Goal: Task Accomplishment & Management: Use online tool/utility

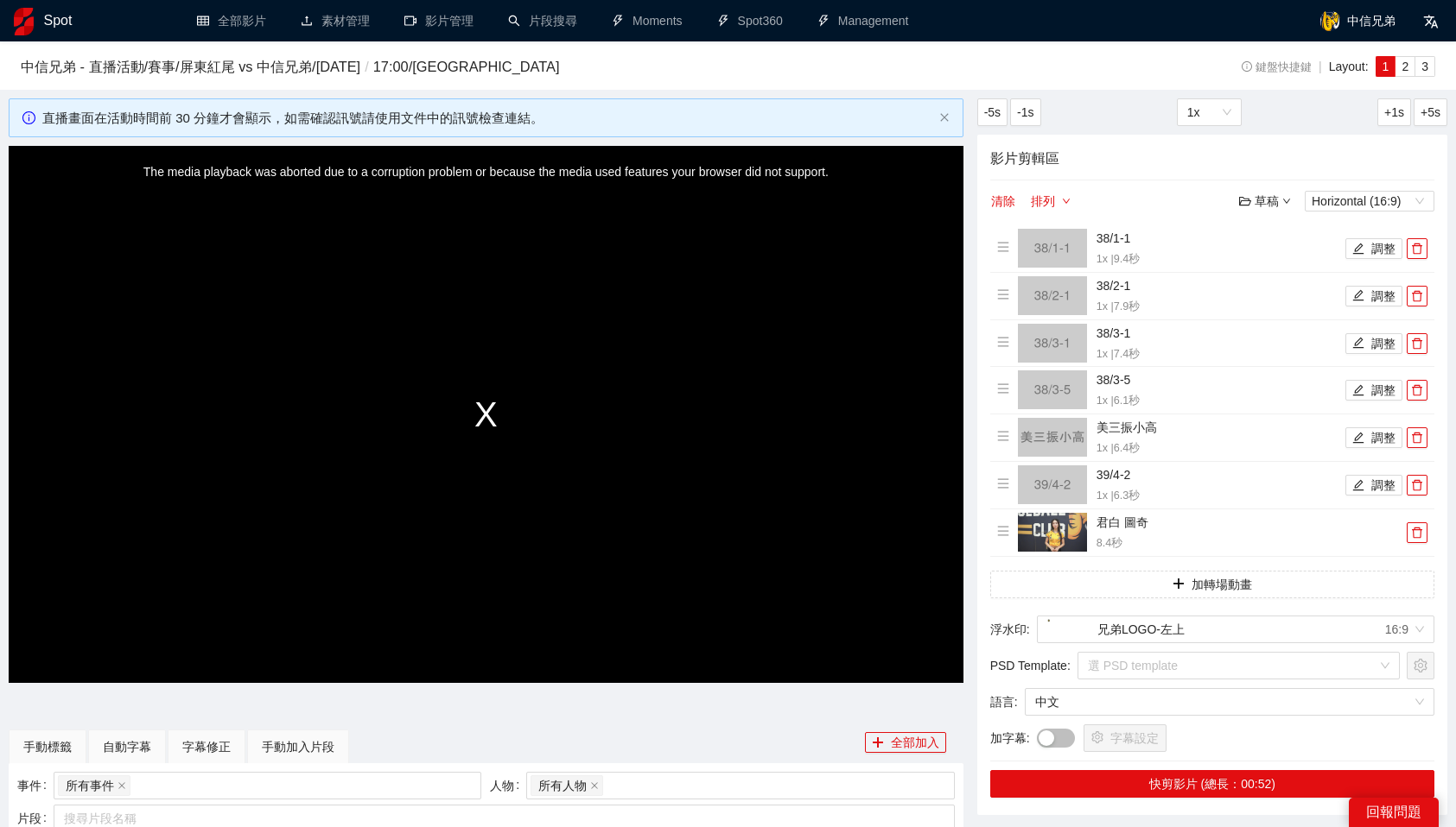
click at [488, 417] on div "The media playback was aborted due to a corruption problem or because the media…" at bounding box center [486, 414] width 954 height 536
click at [553, 402] on div "The media playback was aborted due to a corruption problem or because the media…" at bounding box center [486, 414] width 954 height 536
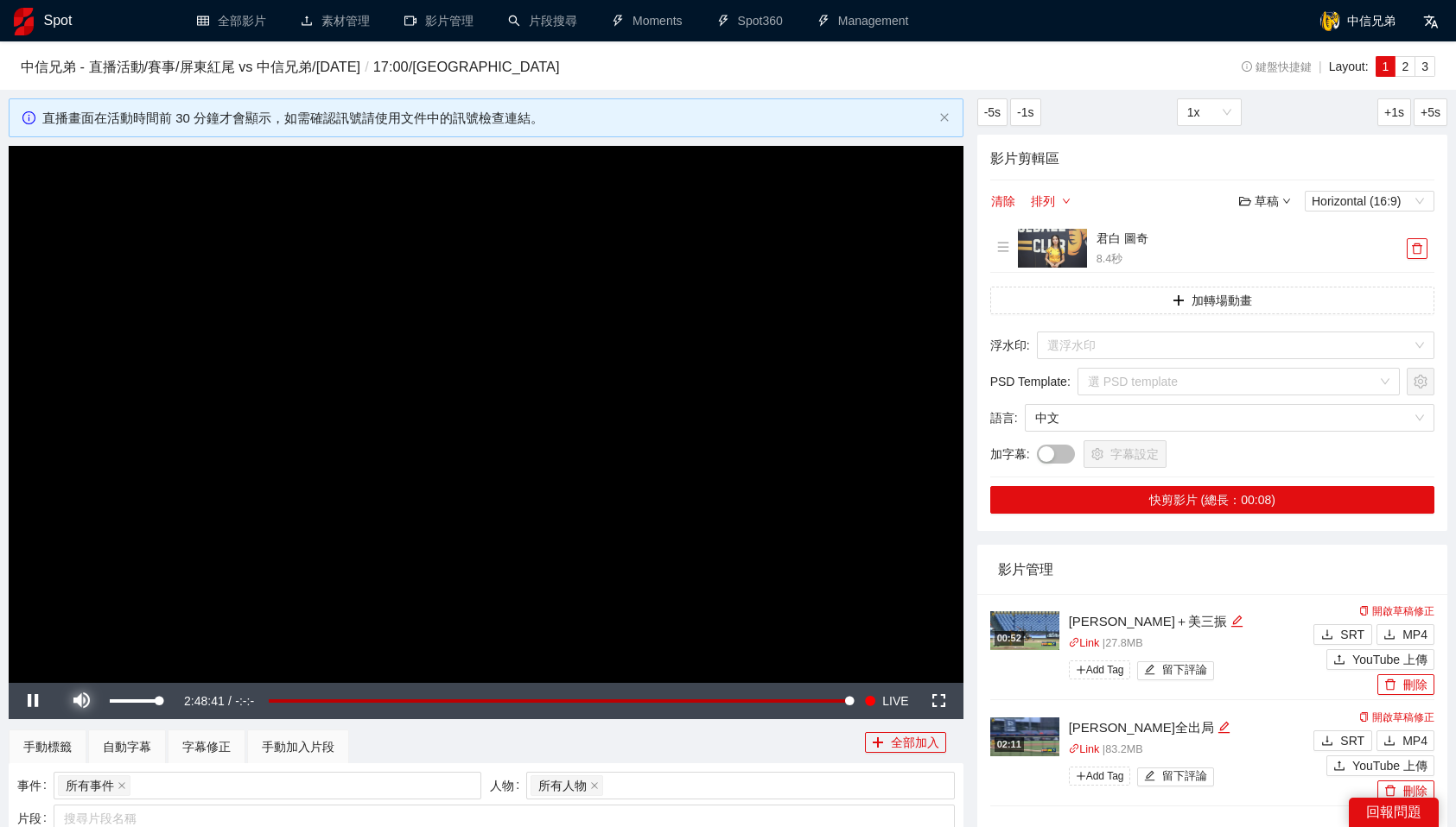
click at [85, 701] on span "Video Player" at bounding box center [81, 701] width 49 height 0
click at [287, 742] on div "手動加入片段" at bounding box center [298, 747] width 73 height 19
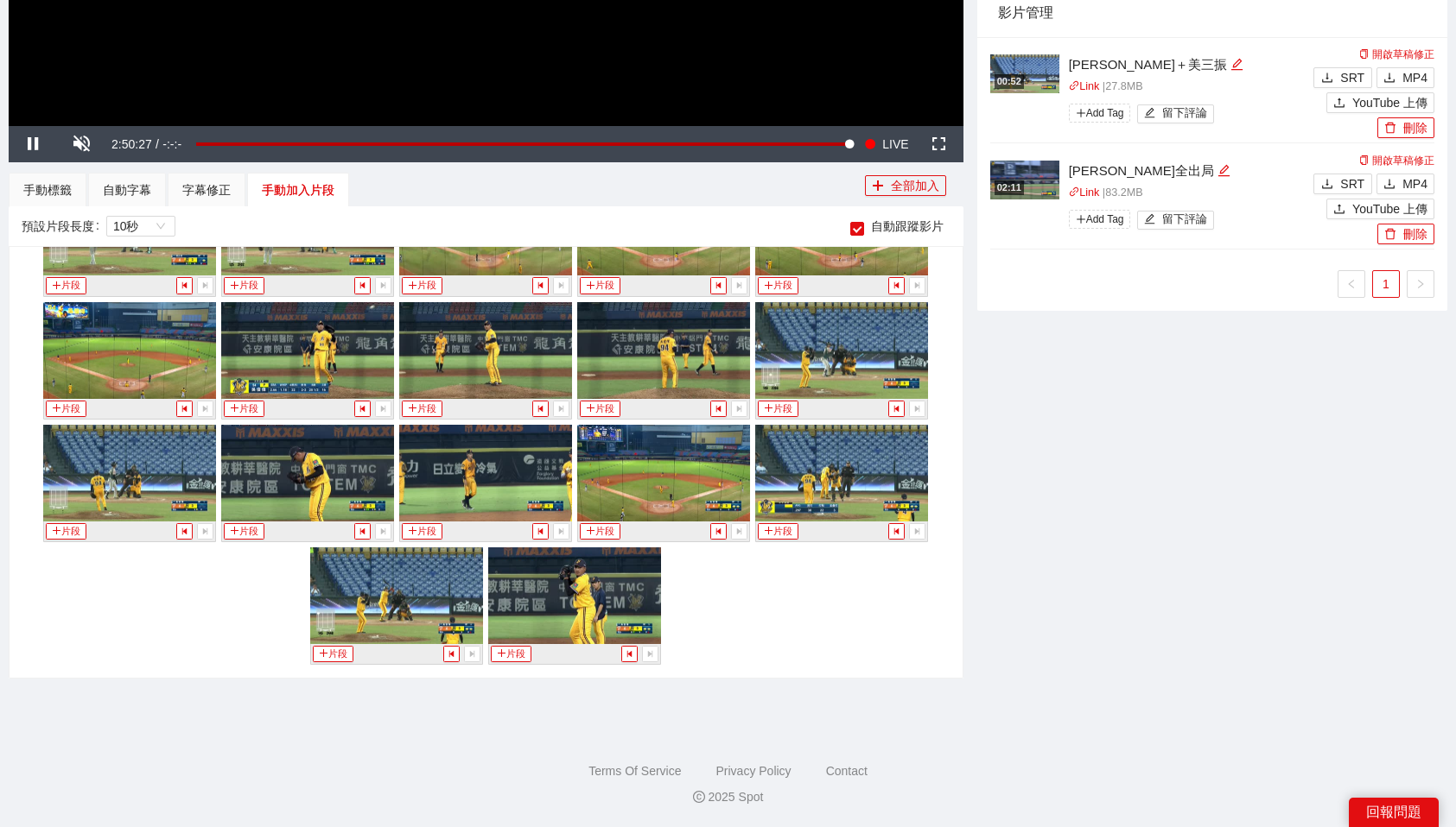
scroll to position [13556, 0]
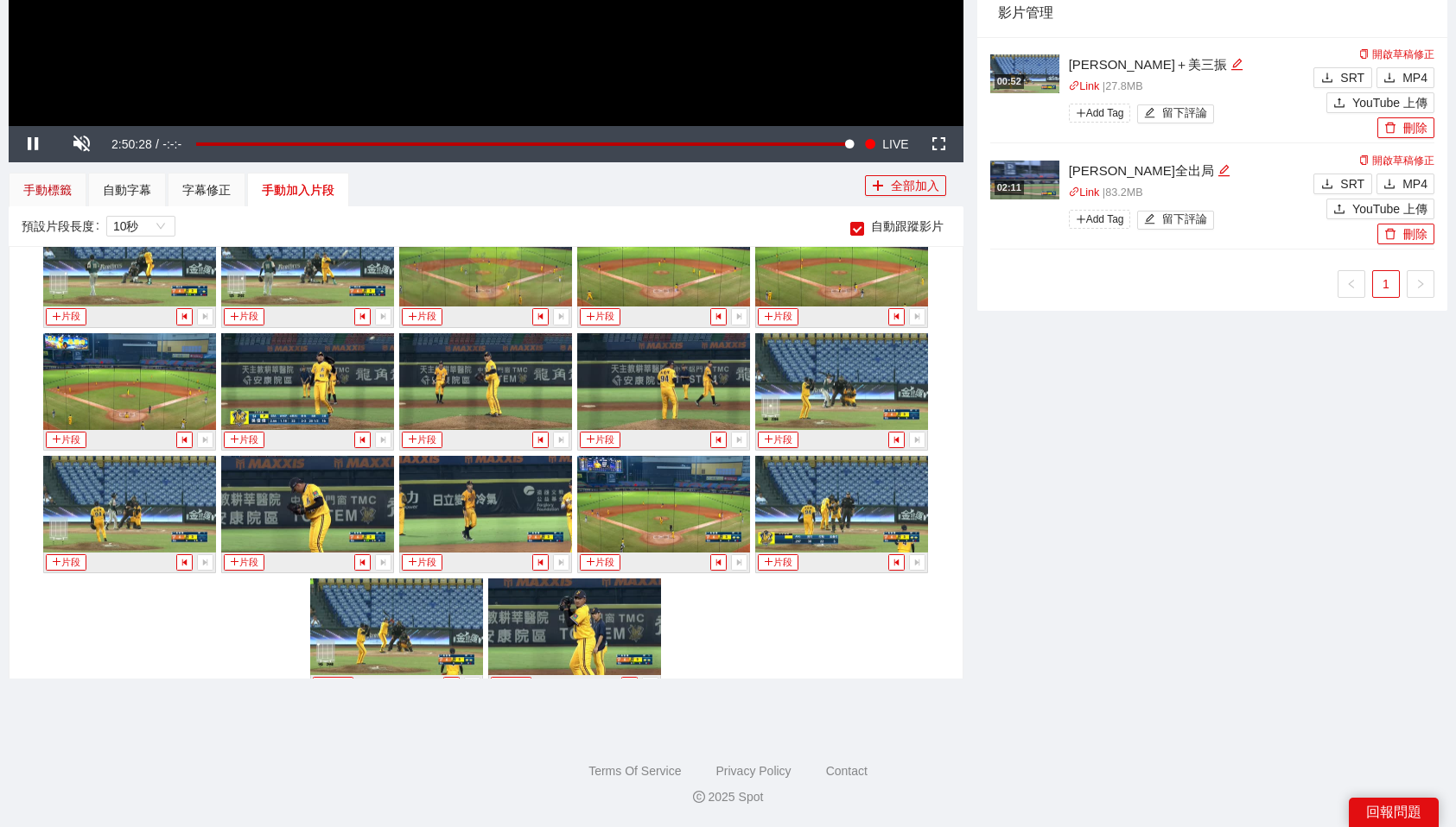
click at [59, 184] on div "手動標籤" at bounding box center [48, 190] width 49 height 19
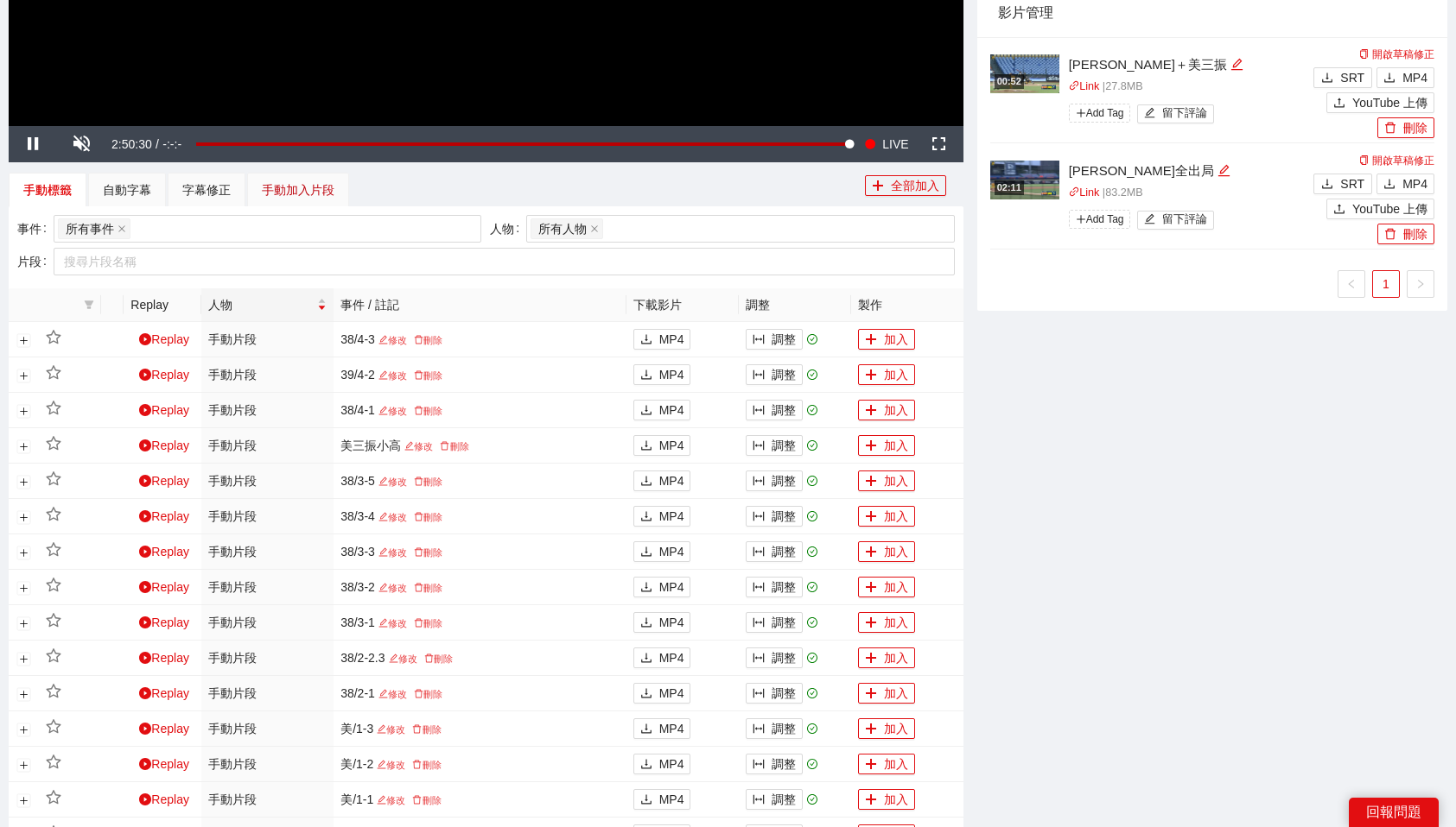
click at [285, 185] on div "手動加入片段" at bounding box center [298, 190] width 73 height 19
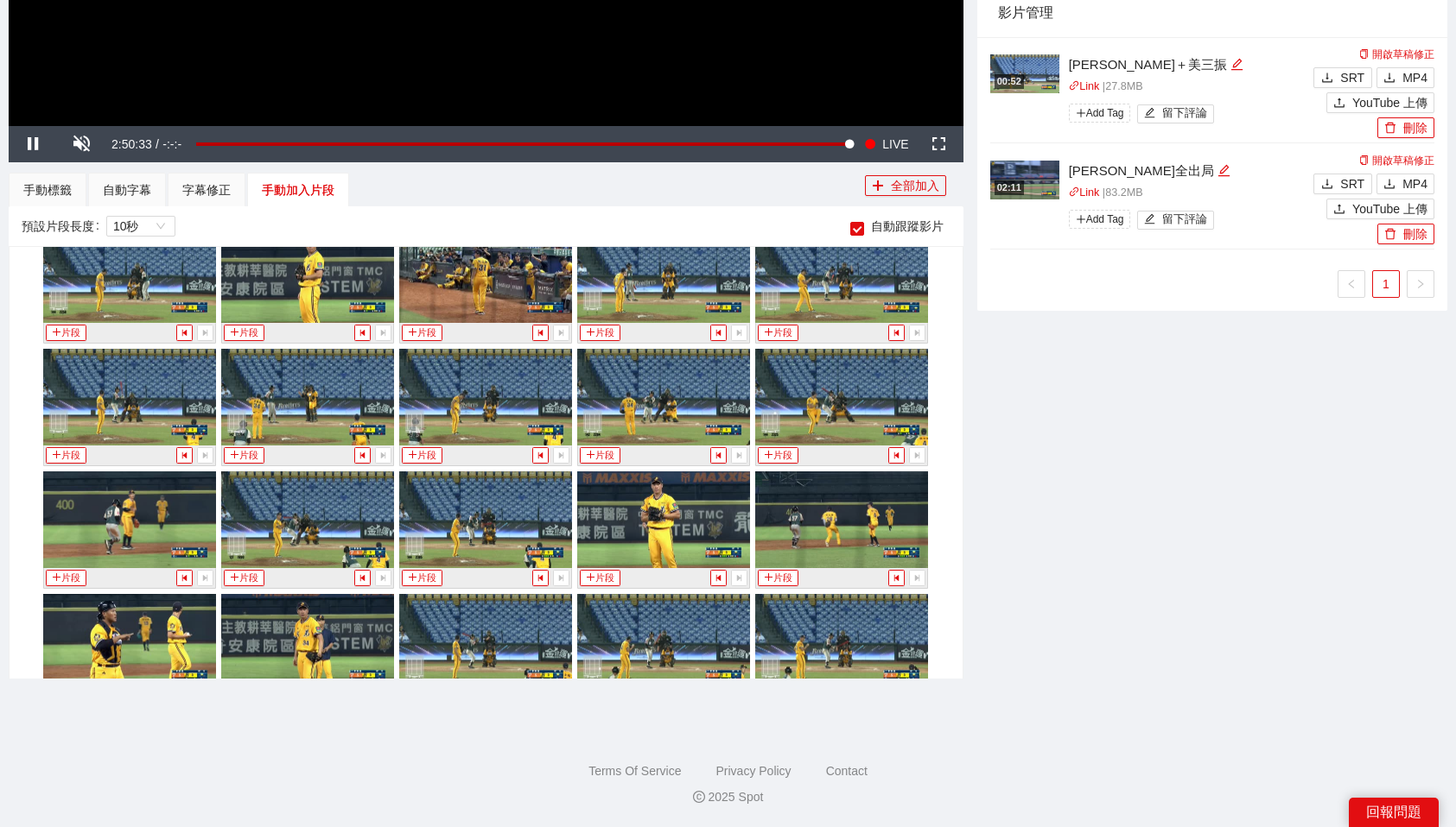
scroll to position [13588, 0]
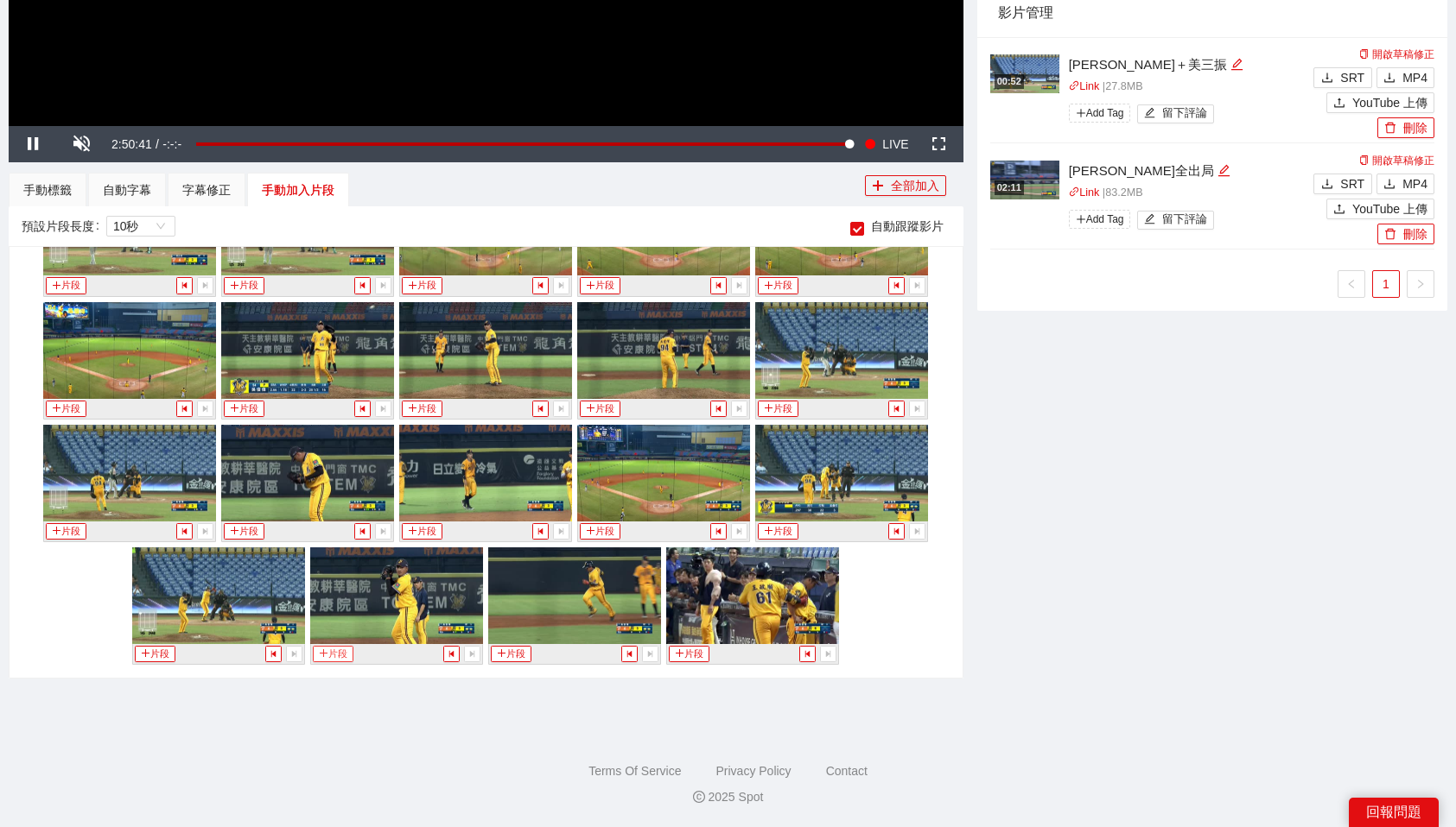
click at [324, 652] on icon "plus" at bounding box center [324, 653] width 10 height 10
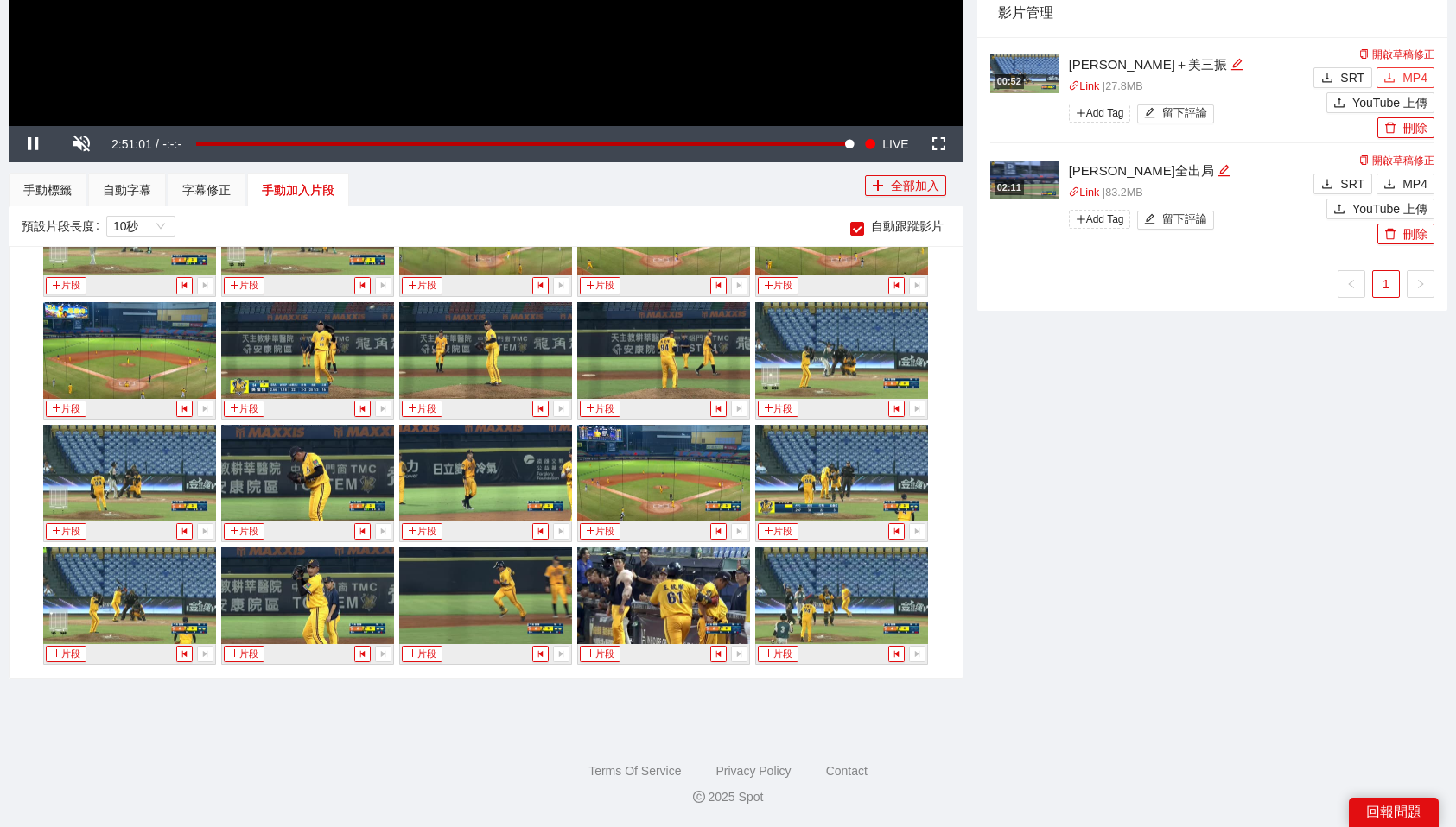
click at [1408, 77] on span "MP4" at bounding box center [1414, 78] width 25 height 19
click at [65, 189] on div "手動標籤" at bounding box center [48, 190] width 49 height 19
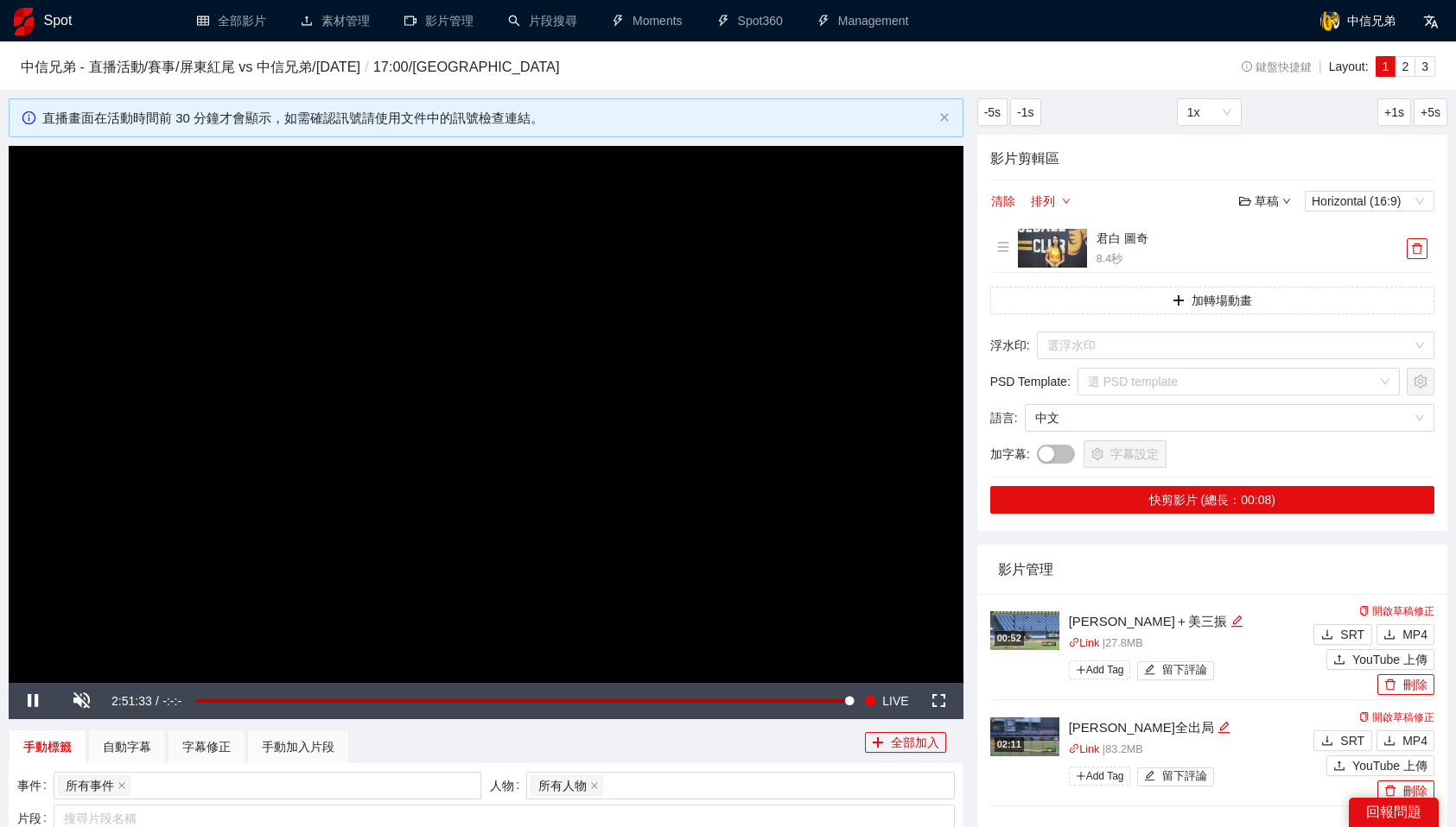
scroll to position [30, 0]
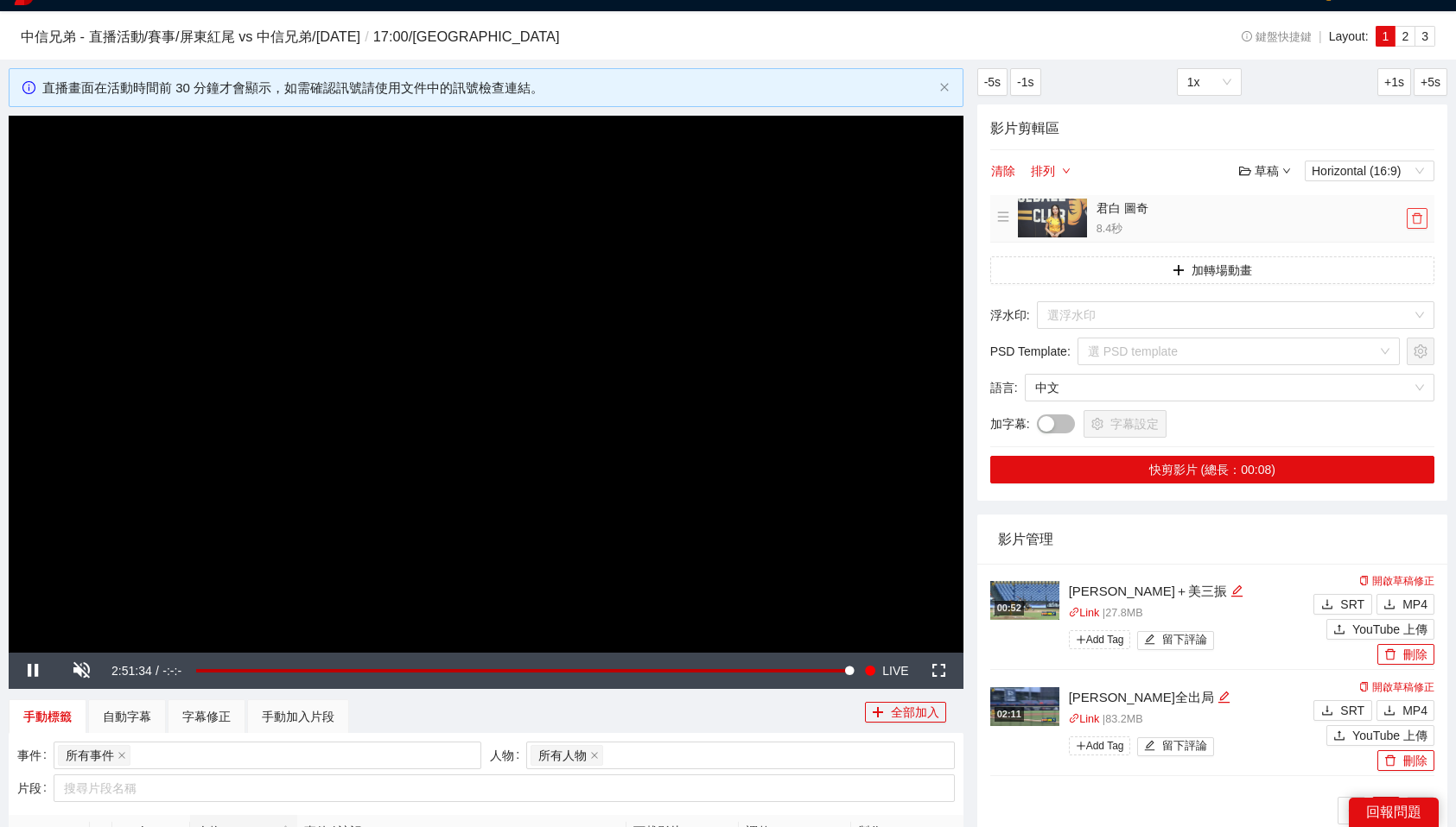
click at [1417, 215] on icon "delete" at bounding box center [1416, 219] width 11 height 12
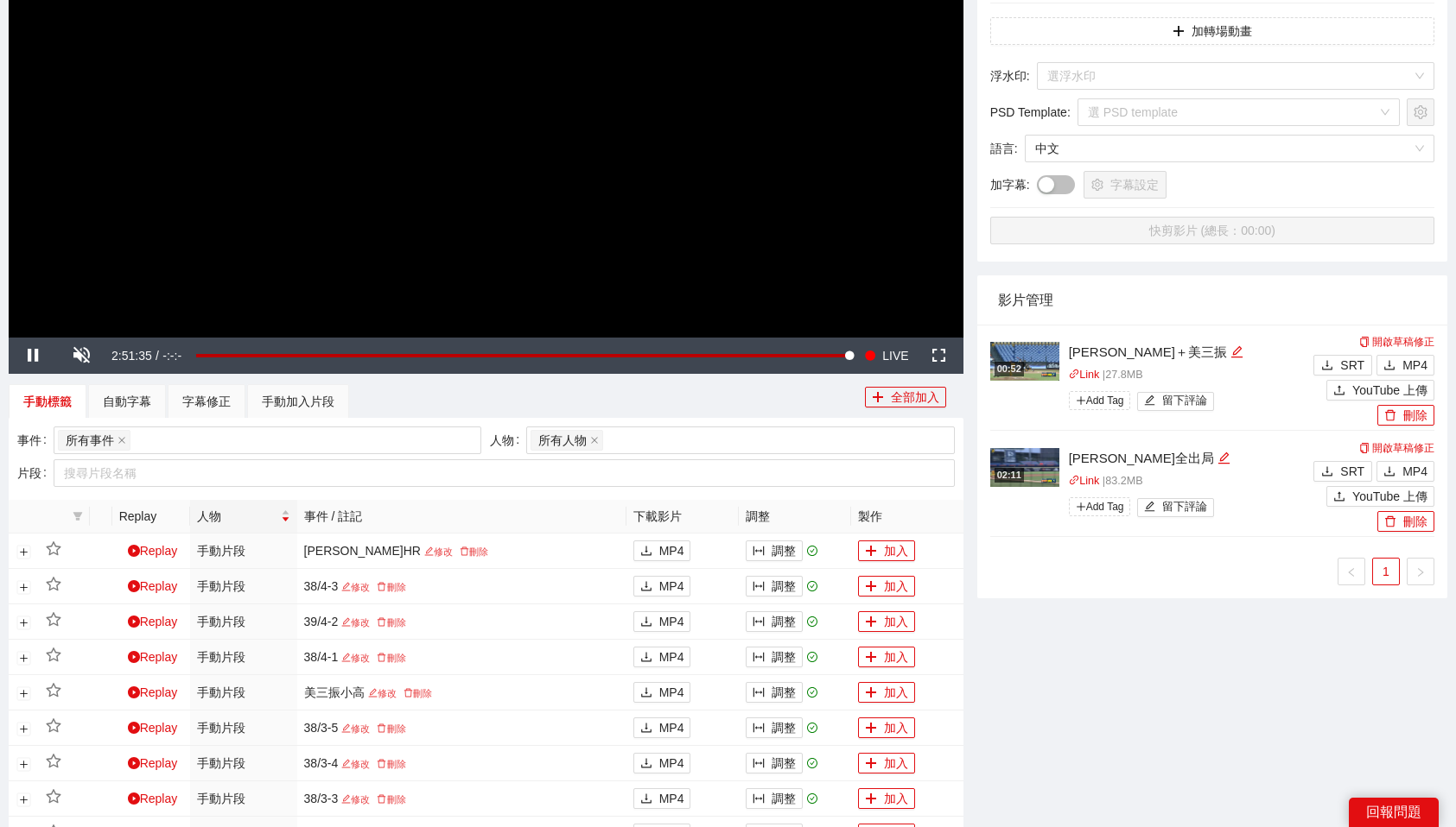
scroll to position [352, 0]
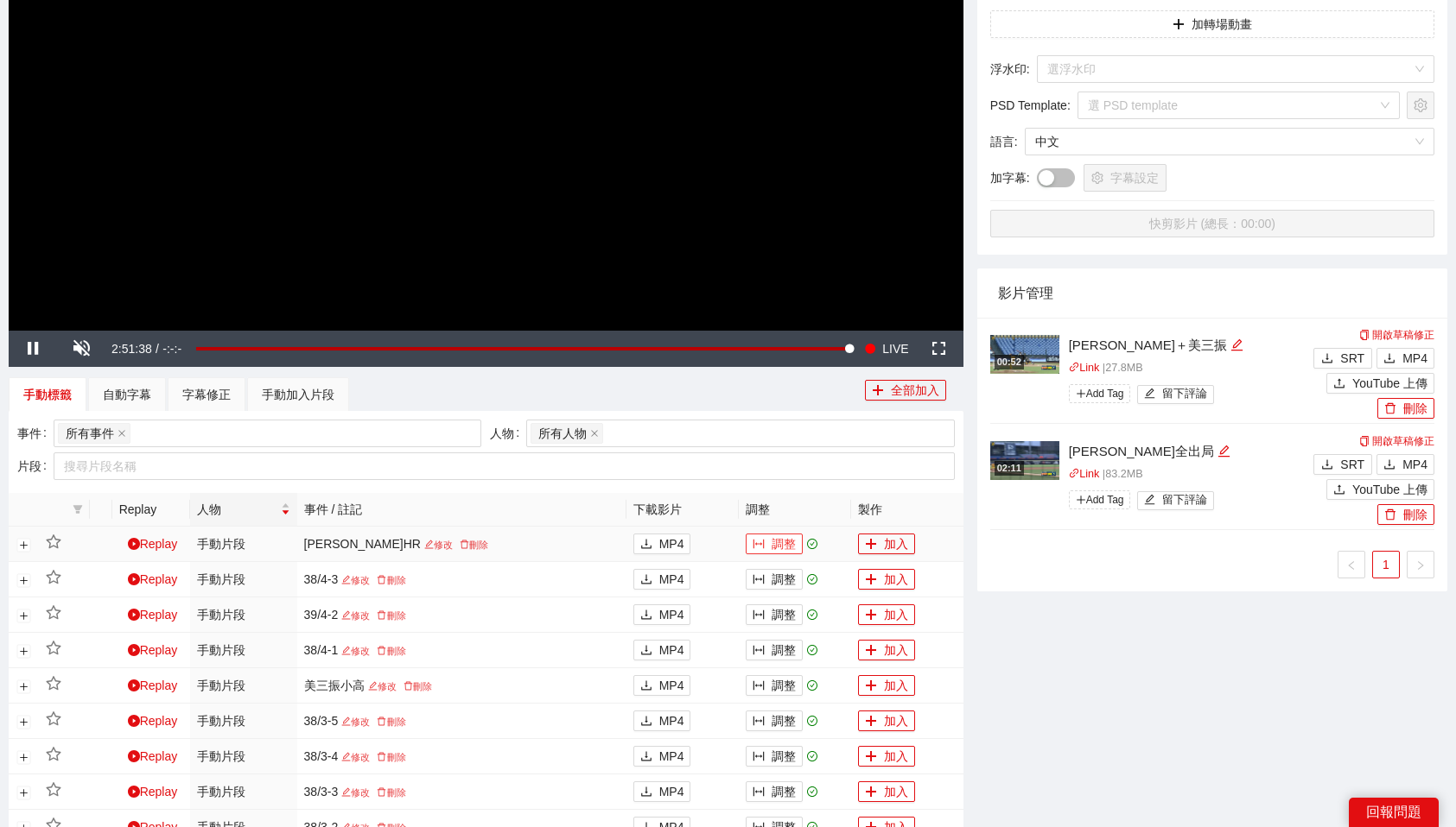
click at [788, 548] on button "調整" at bounding box center [774, 543] width 57 height 20
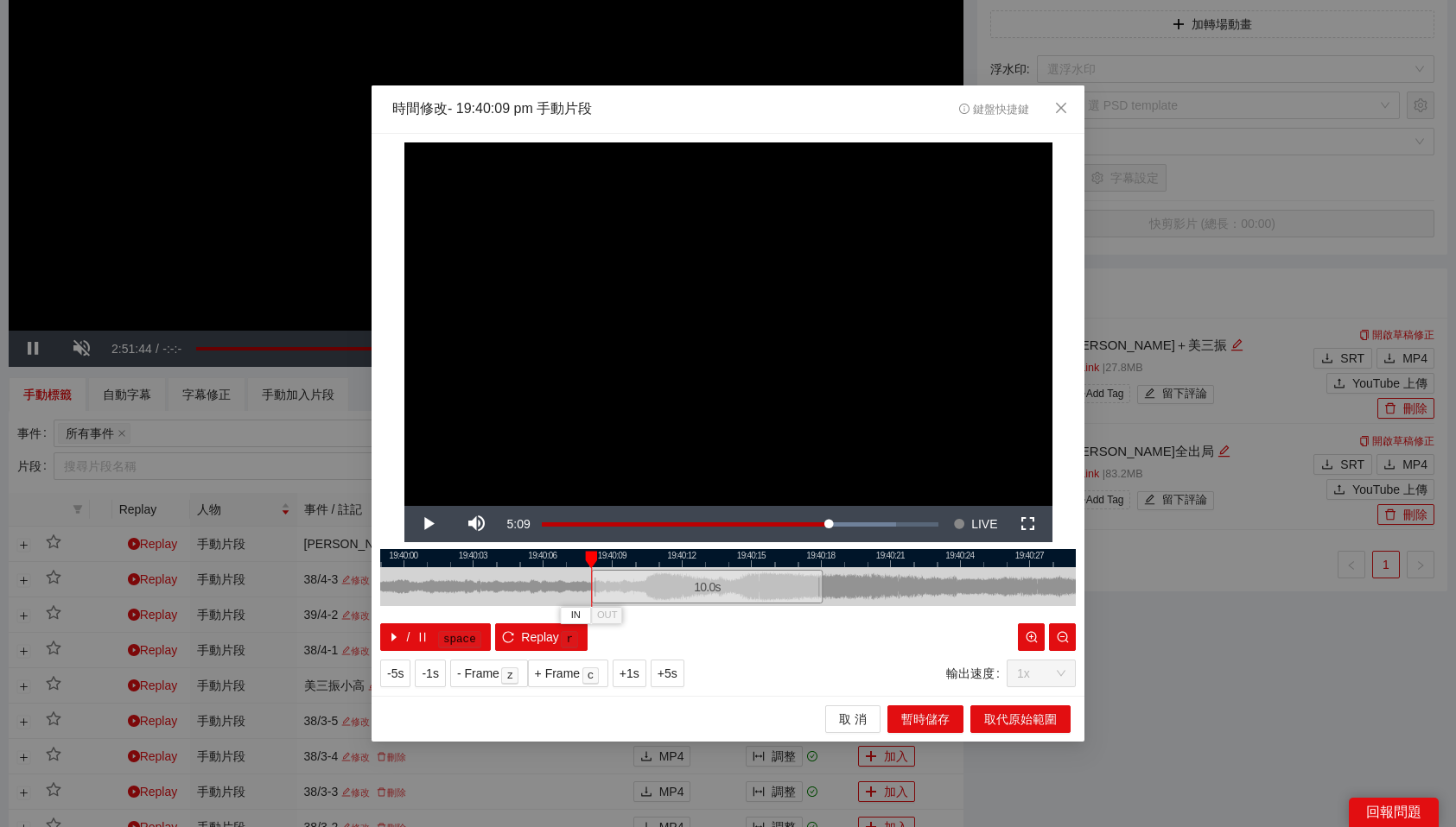
drag, startPoint x: 778, startPoint y: 591, endPoint x: 758, endPoint y: 591, distance: 20.0
click at [758, 591] on div "10.0 s" at bounding box center [706, 587] width 232 height 34
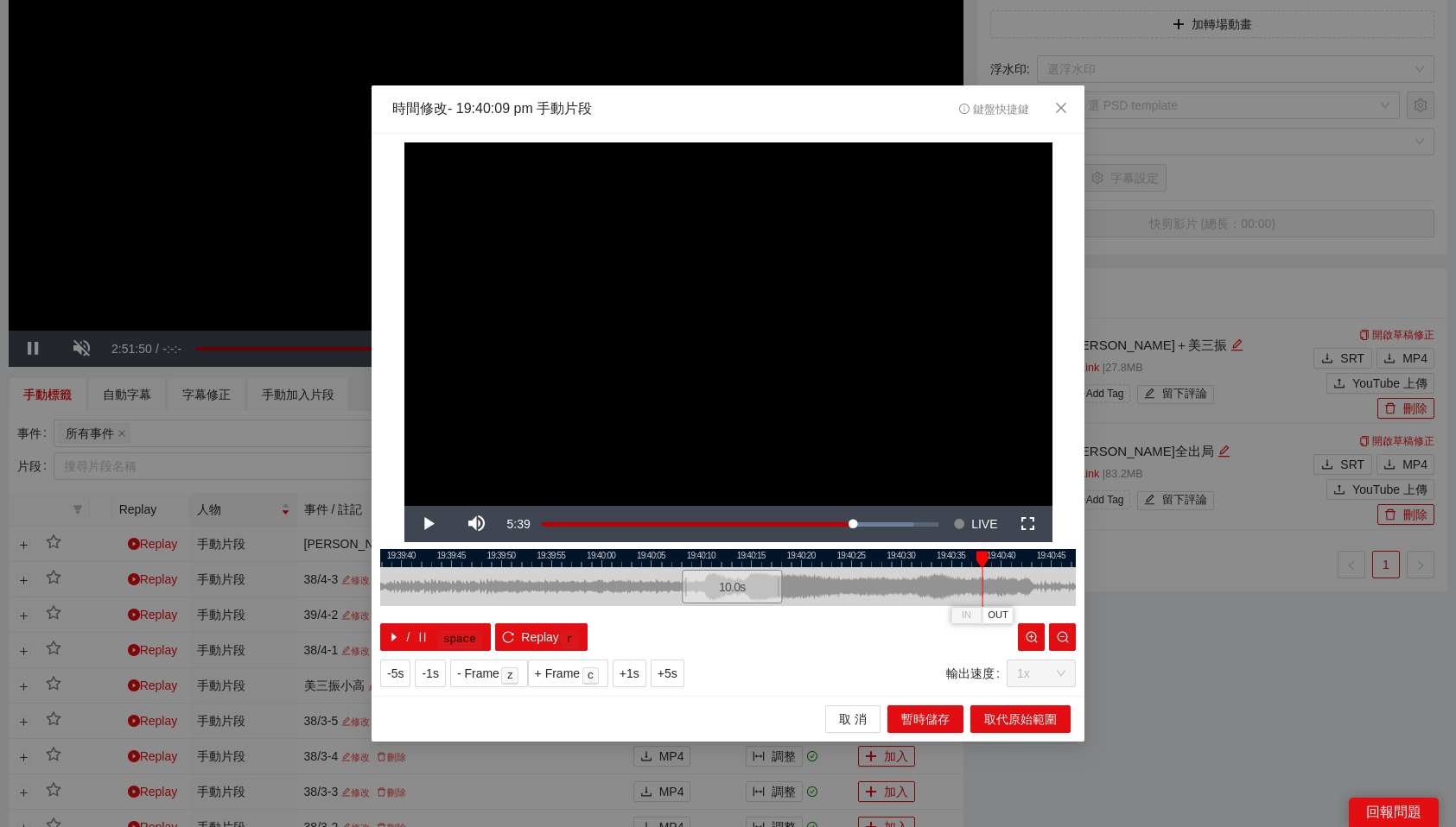
drag, startPoint x: 685, startPoint y: 559, endPoint x: 988, endPoint y: 560, distance: 303.0
click at [988, 560] on div "19:39:35 19:39:40 19:39:45 19:39:50 19:39:55 19:40:00 19:40:05 19:40:10 19:40:1…" at bounding box center [728, 599] width 696 height 102
click at [1054, 616] on span "OUT" at bounding box center [1062, 616] width 20 height 16
click at [1052, 717] on span "取代原始範圍" at bounding box center [1019, 719] width 73 height 19
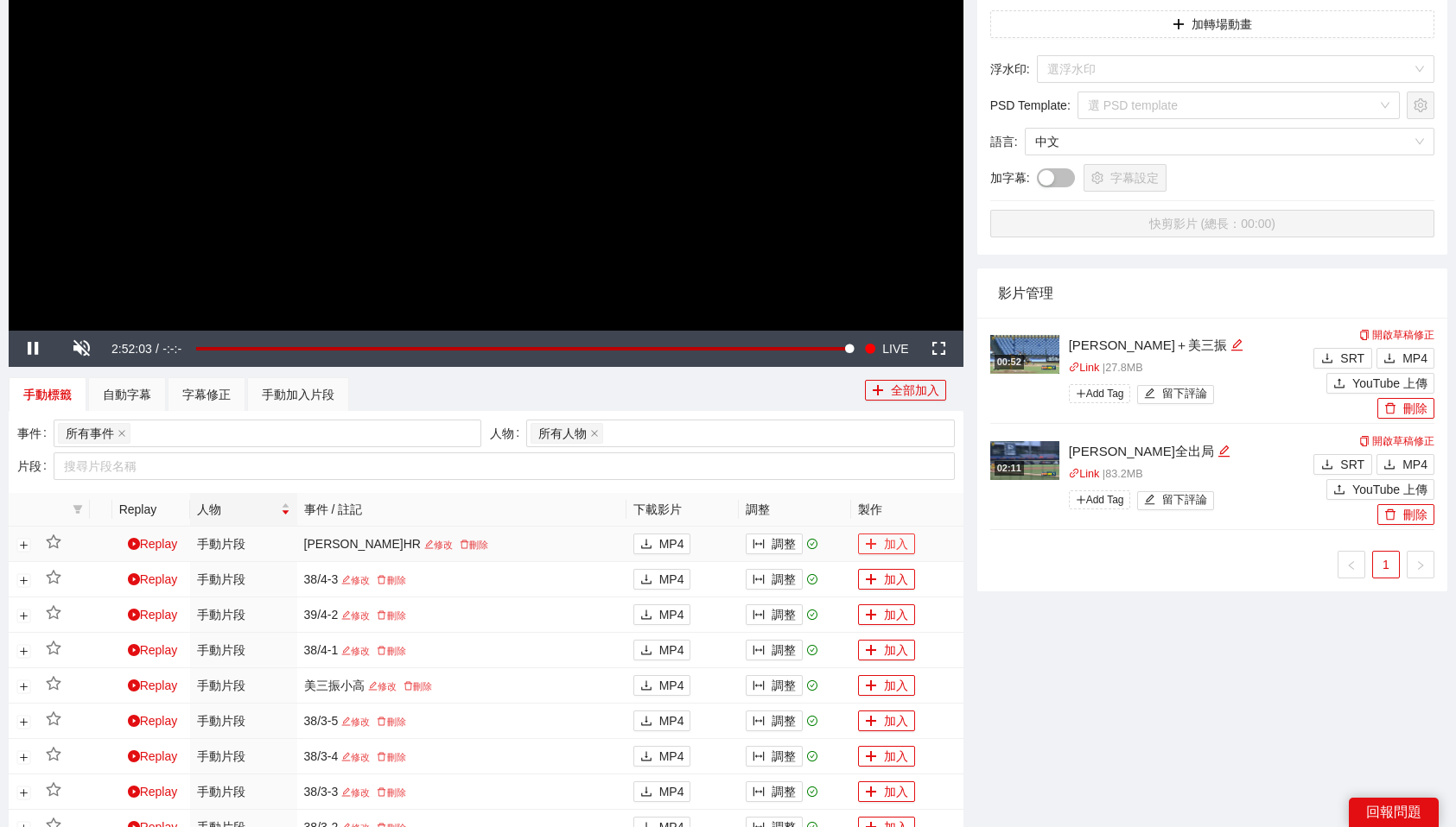
click at [902, 540] on button "加入" at bounding box center [886, 543] width 57 height 20
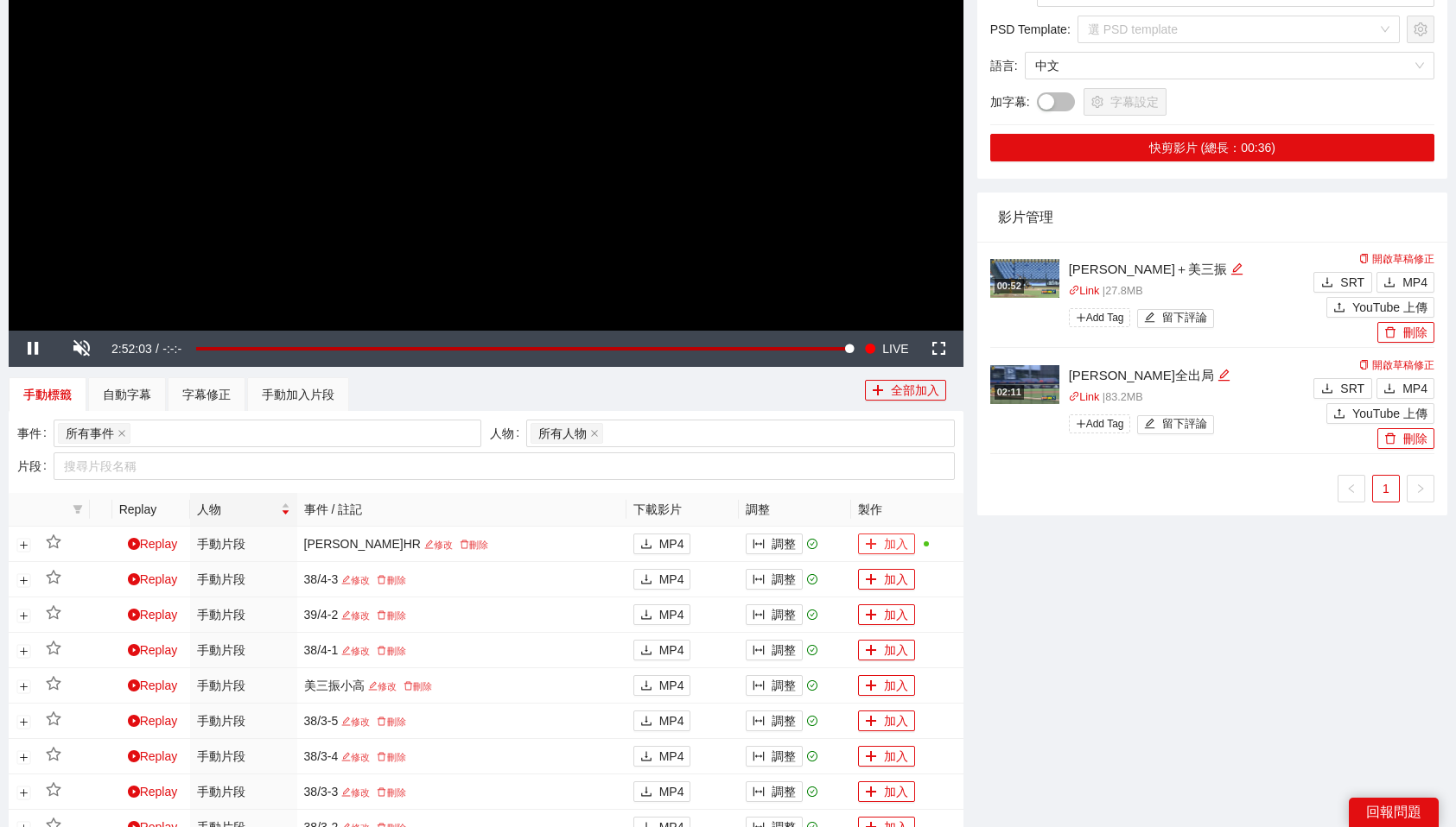
scroll to position [0, 0]
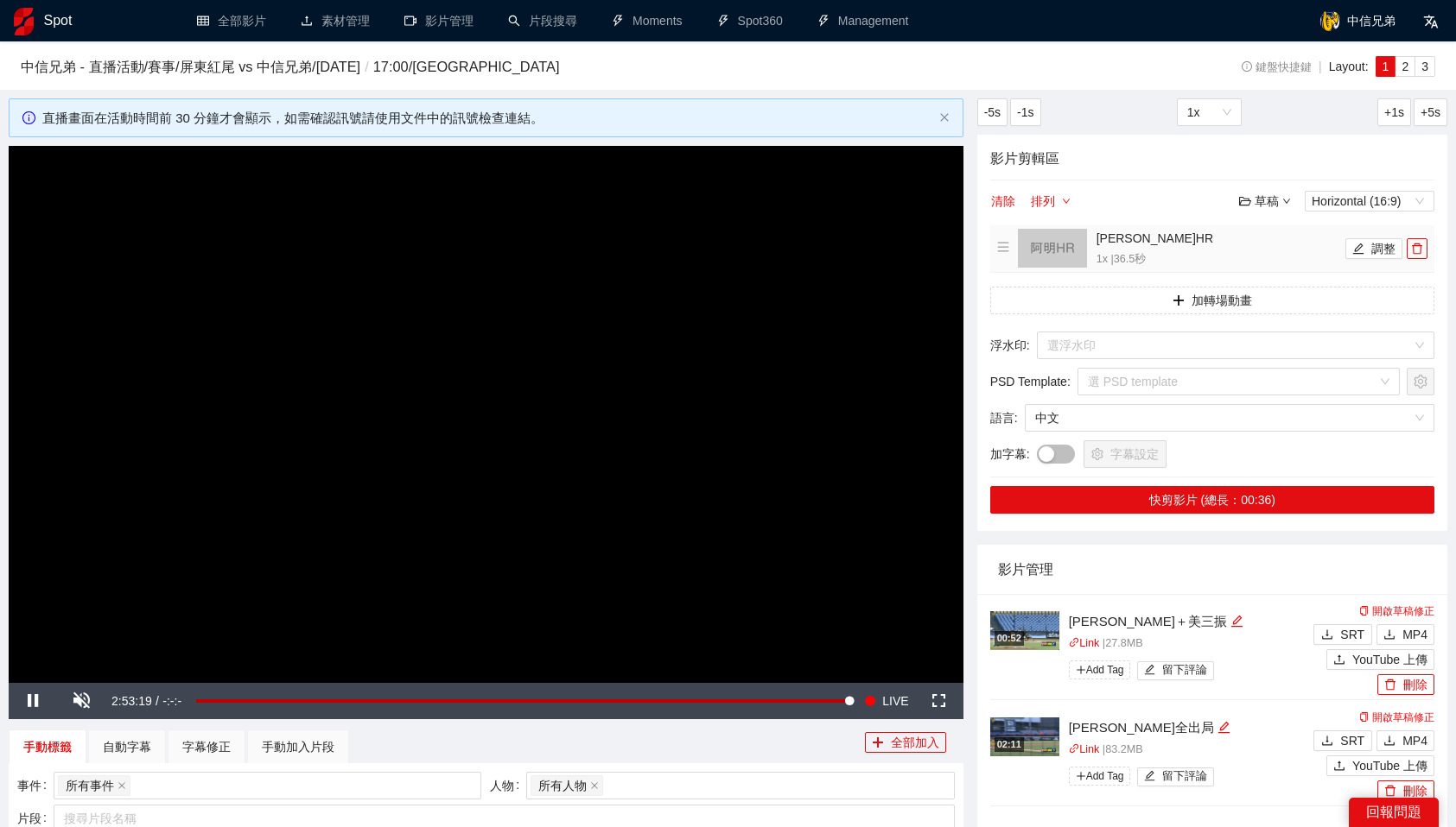
click at [1039, 632] on img at bounding box center [1024, 631] width 69 height 39
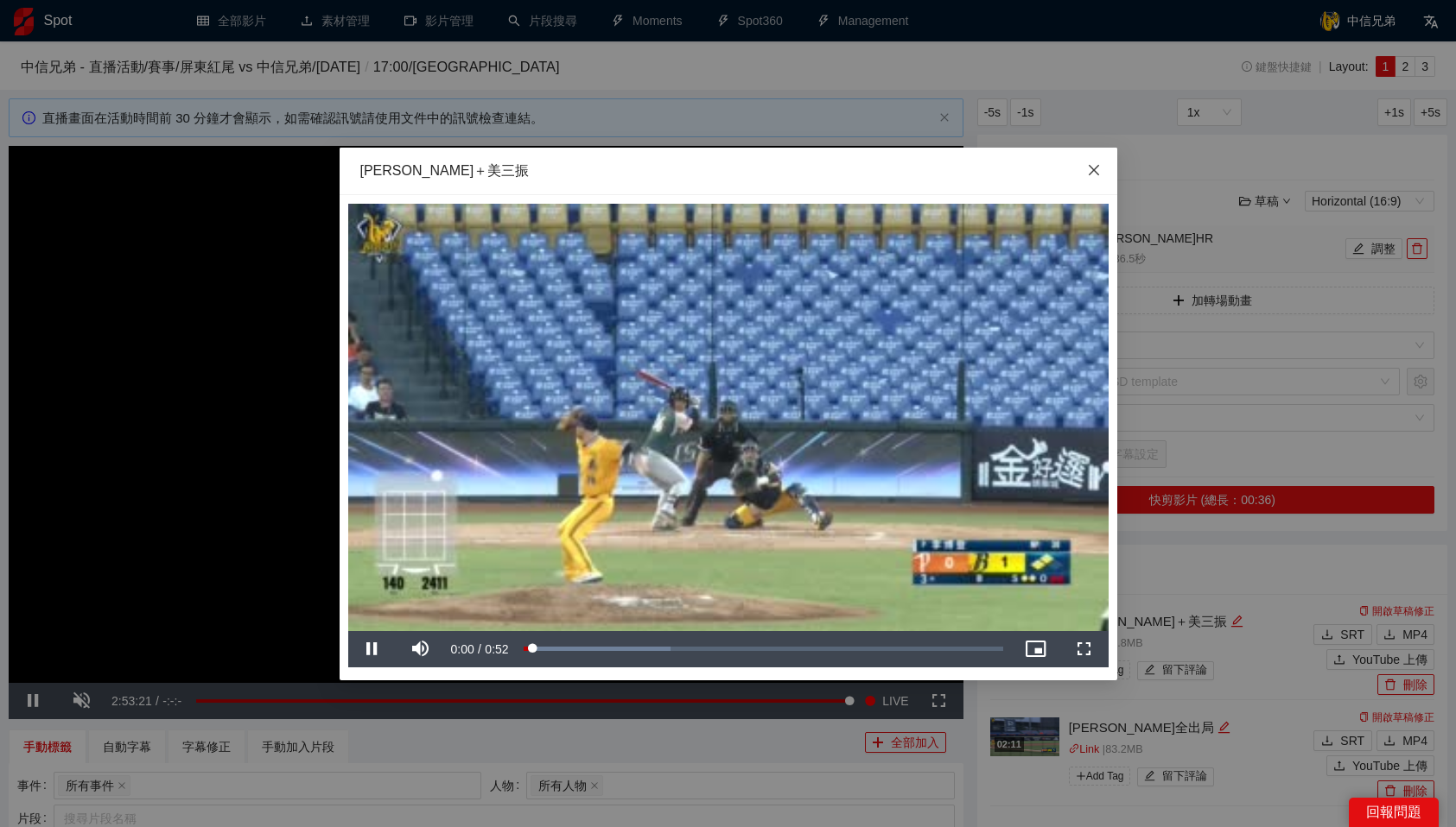
click at [1086, 170] on icon "close" at bounding box center [1093, 170] width 14 height 14
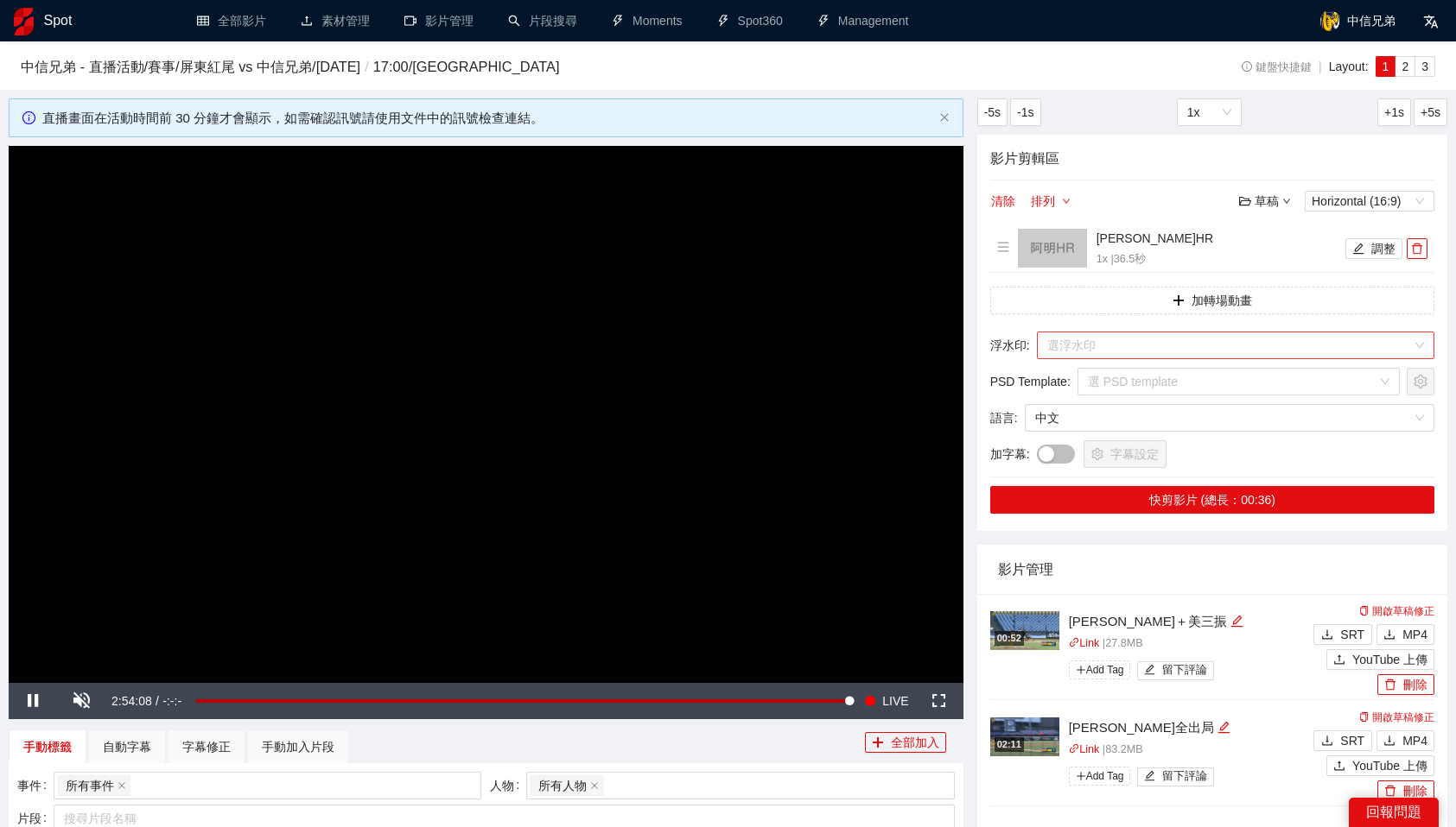
click at [1156, 347] on input "search" at bounding box center [1229, 345] width 365 height 26
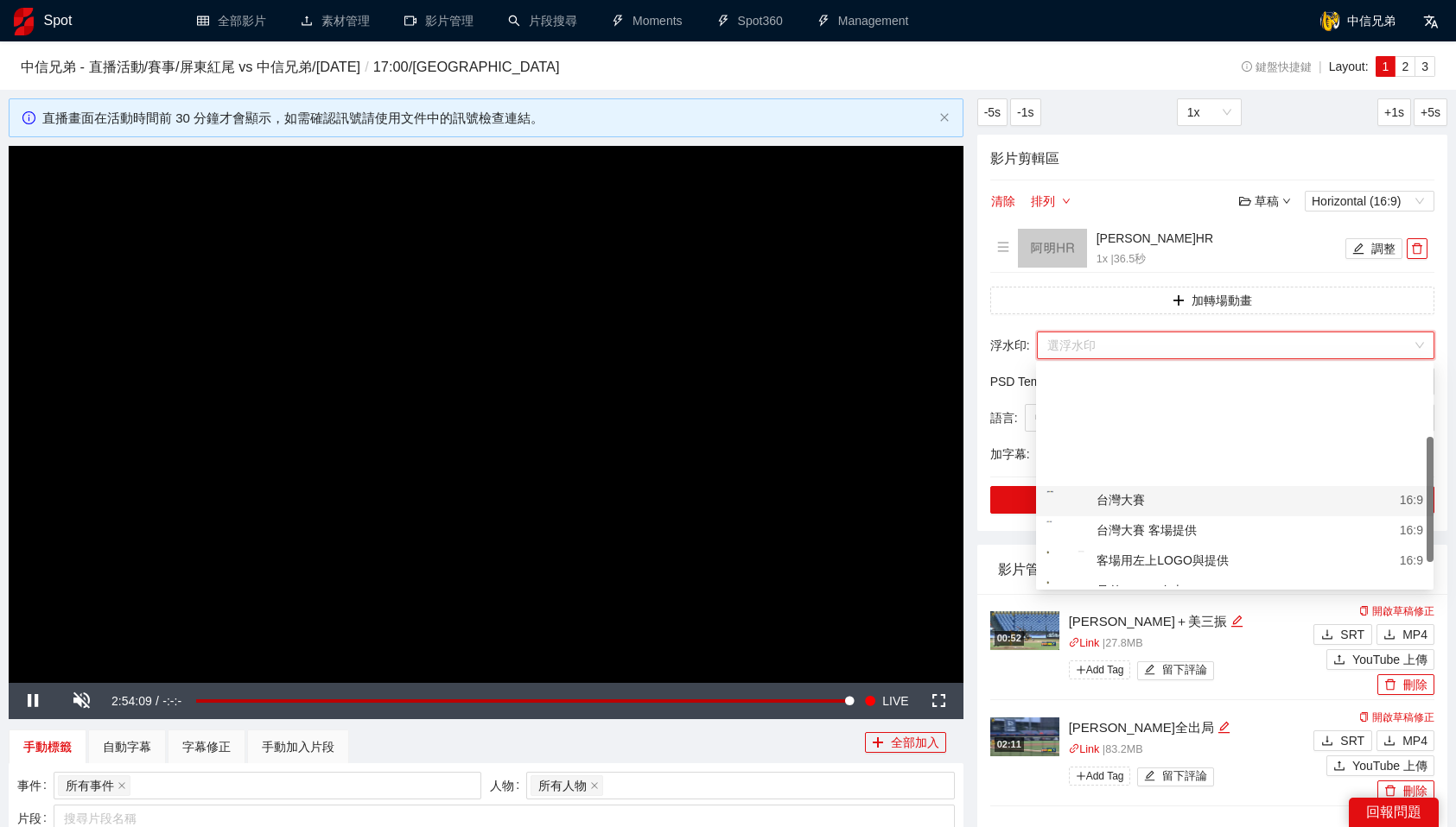
scroll to position [136, 0]
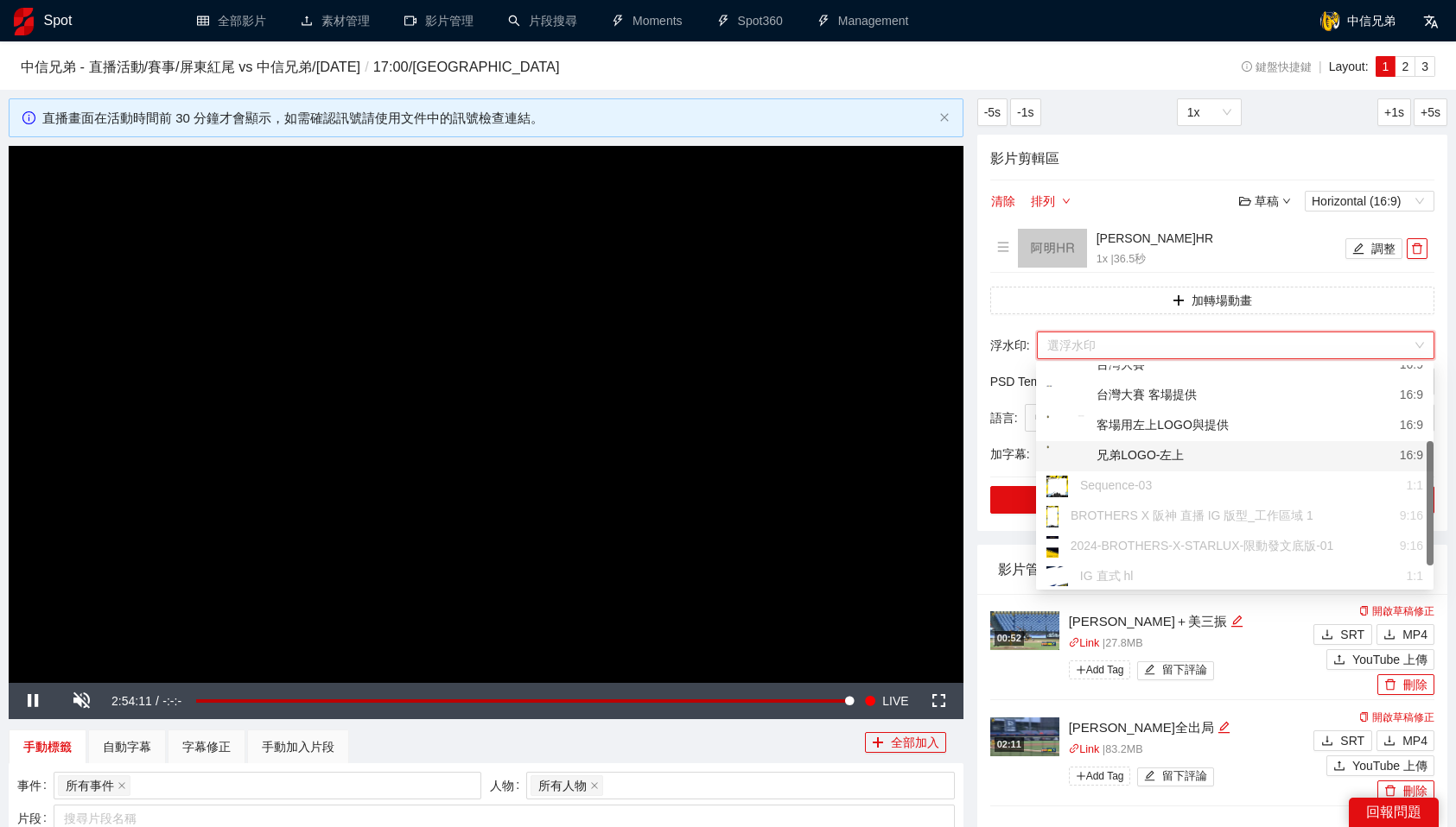
click at [1164, 458] on div "兄弟LOGO-左上" at bounding box center [1116, 457] width 138 height 21
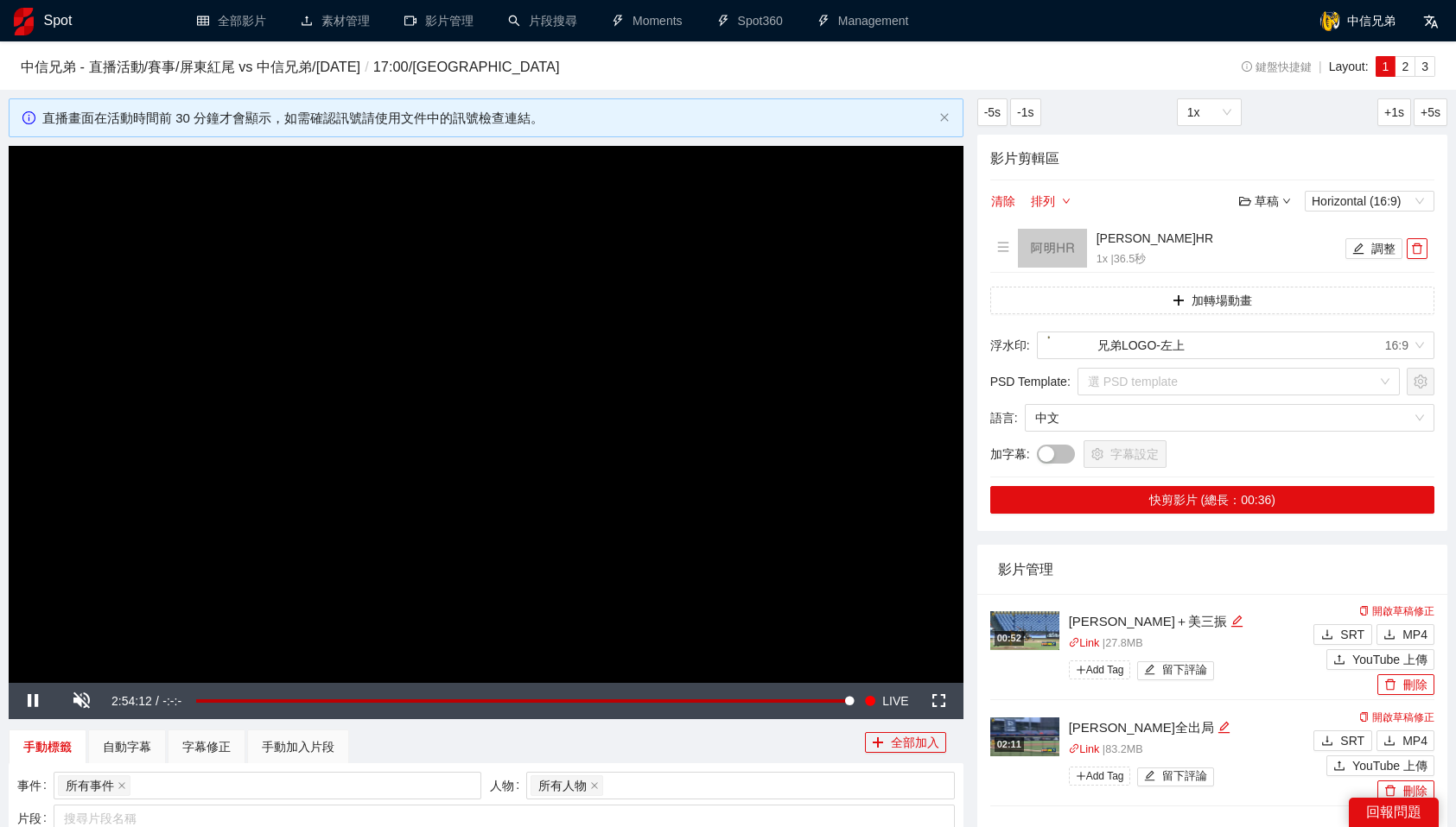
click at [1238, 560] on div "影片管理" at bounding box center [1213, 569] width 429 height 49
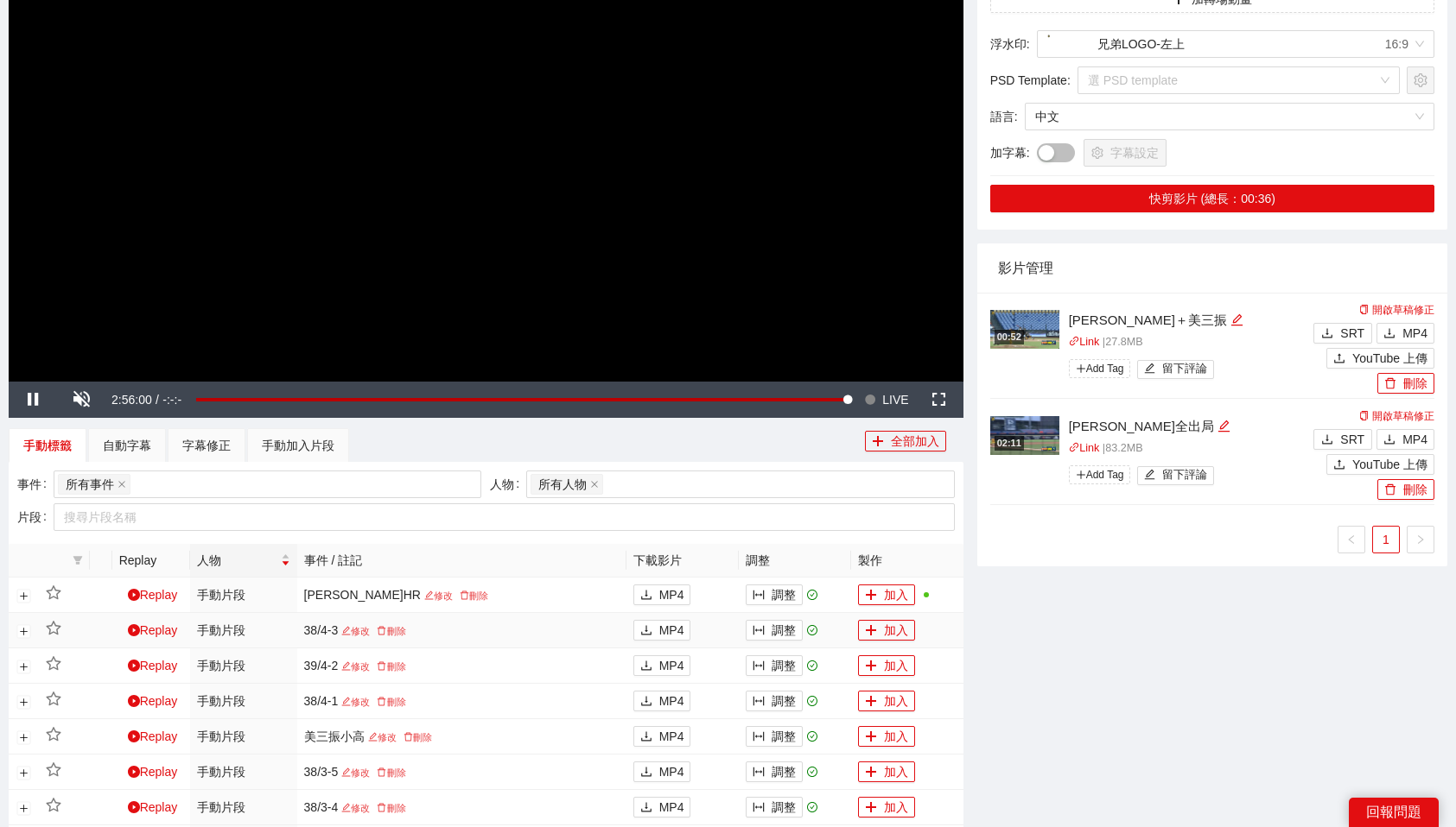
scroll to position [334, 0]
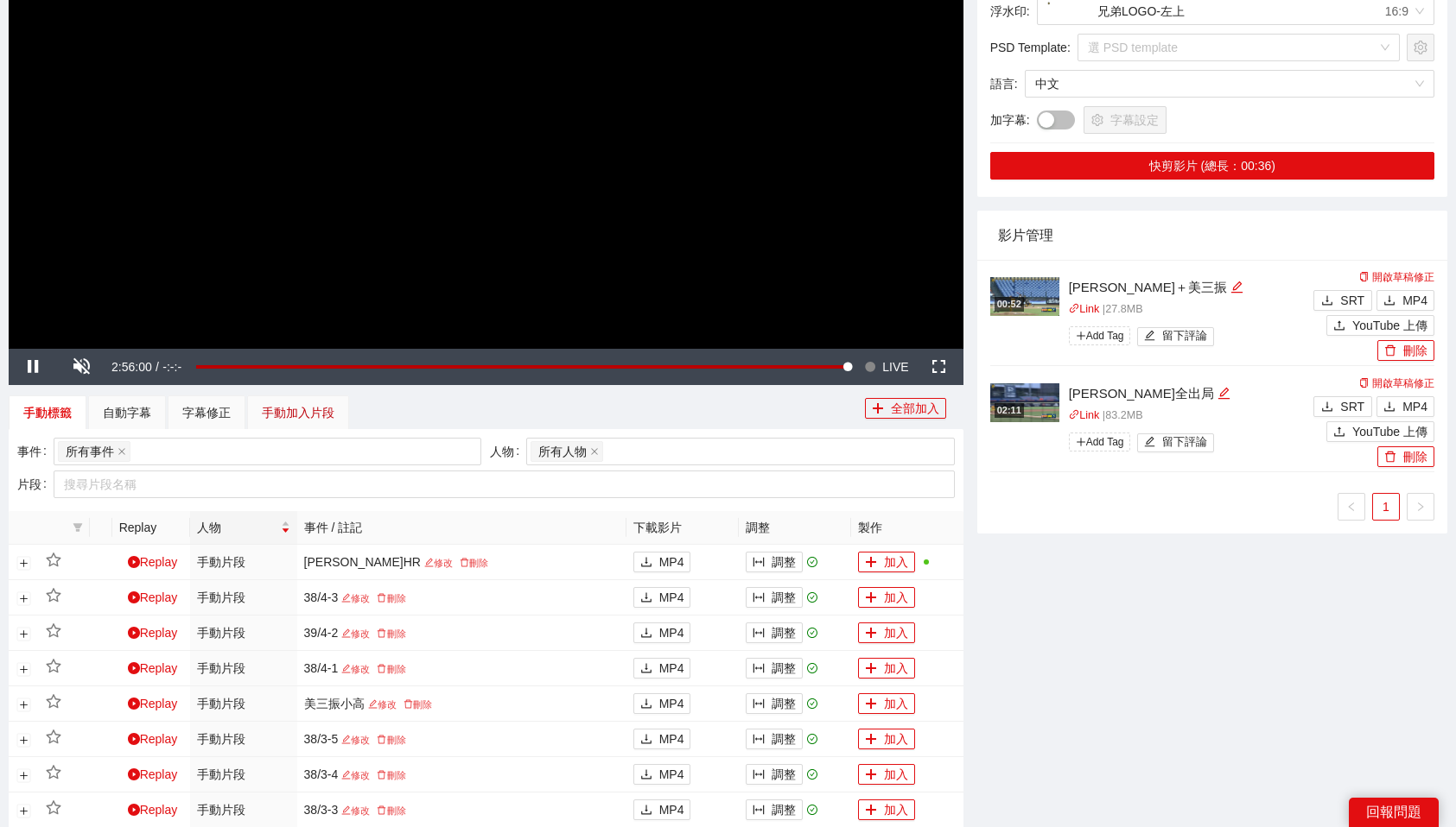
click at [312, 407] on div "手動加入片段" at bounding box center [298, 413] width 73 height 19
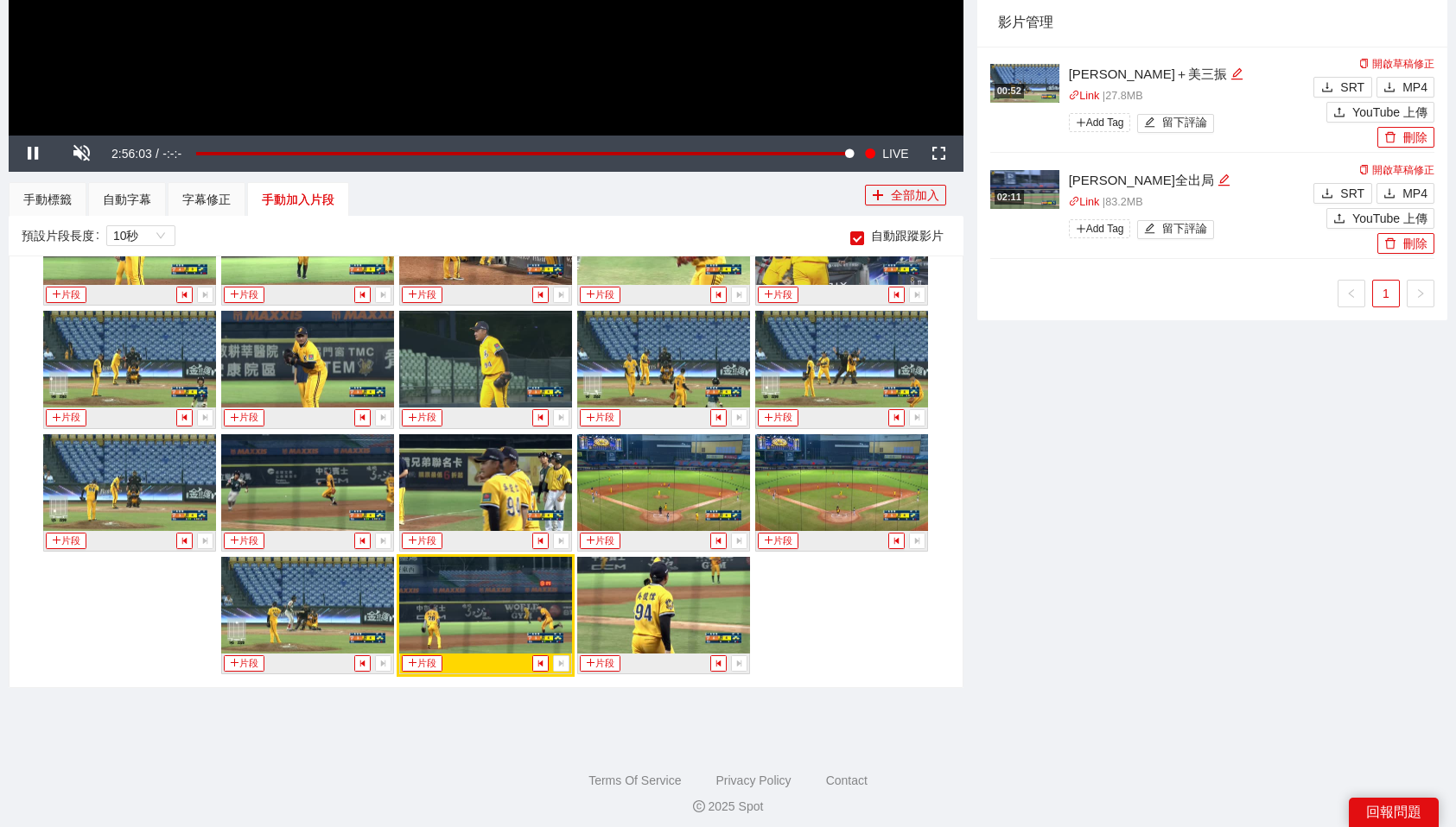
scroll to position [557, 0]
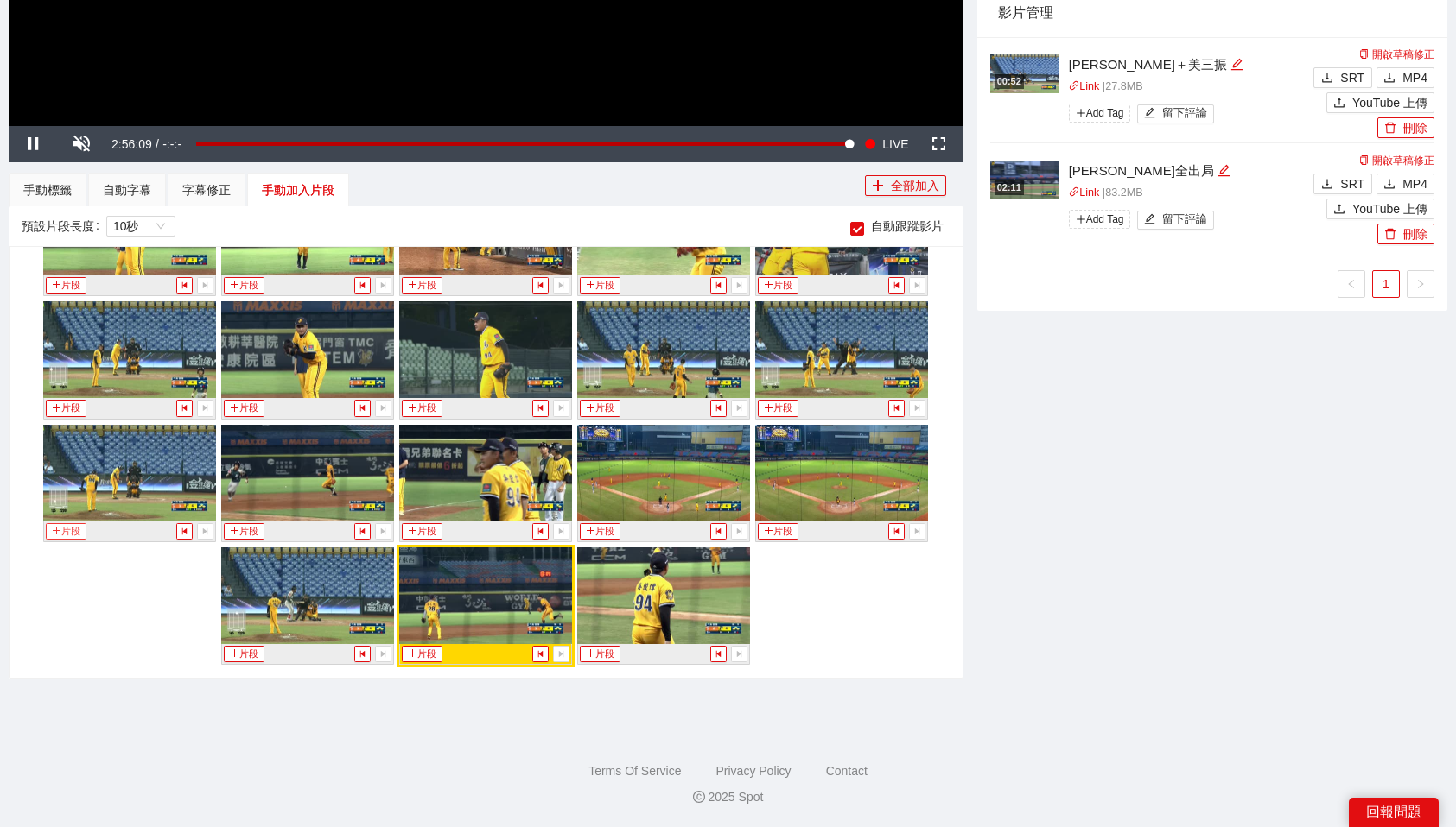
click at [78, 530] on button "片段" at bounding box center [65, 531] width 40 height 16
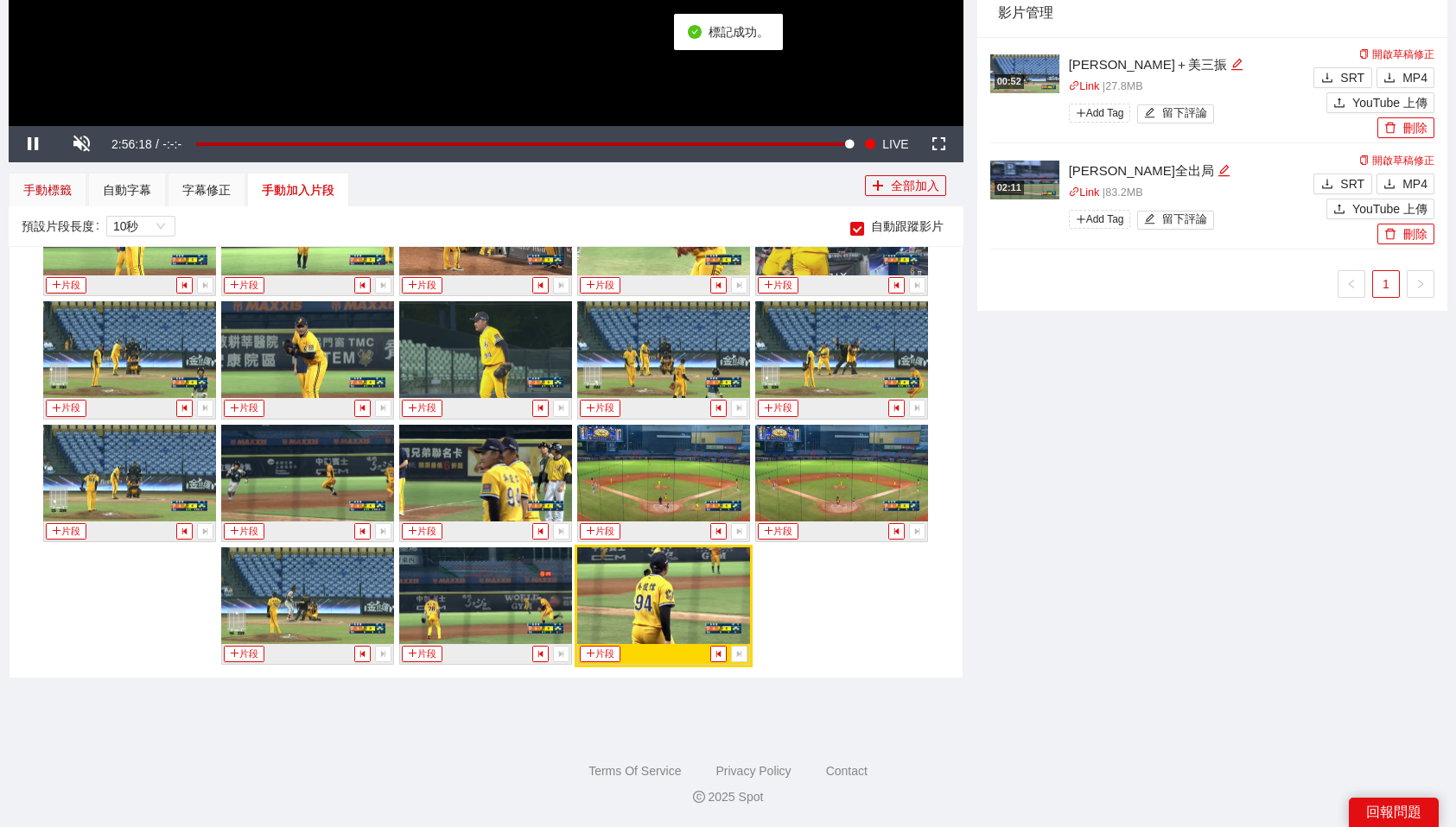
click at [48, 197] on div "手動標籤" at bounding box center [48, 190] width 49 height 19
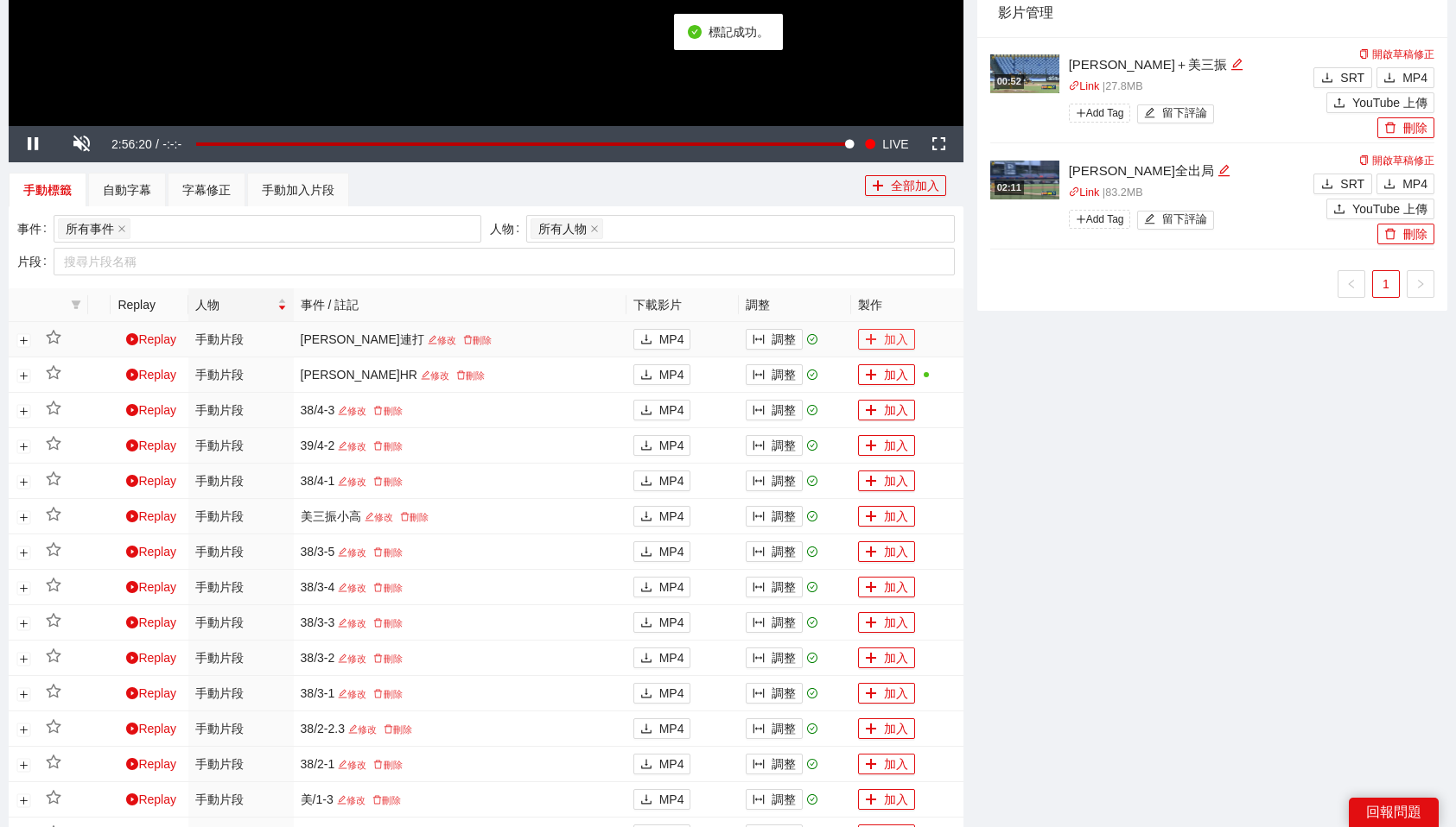
click at [865, 335] on icon "plus" at bounding box center [871, 339] width 12 height 12
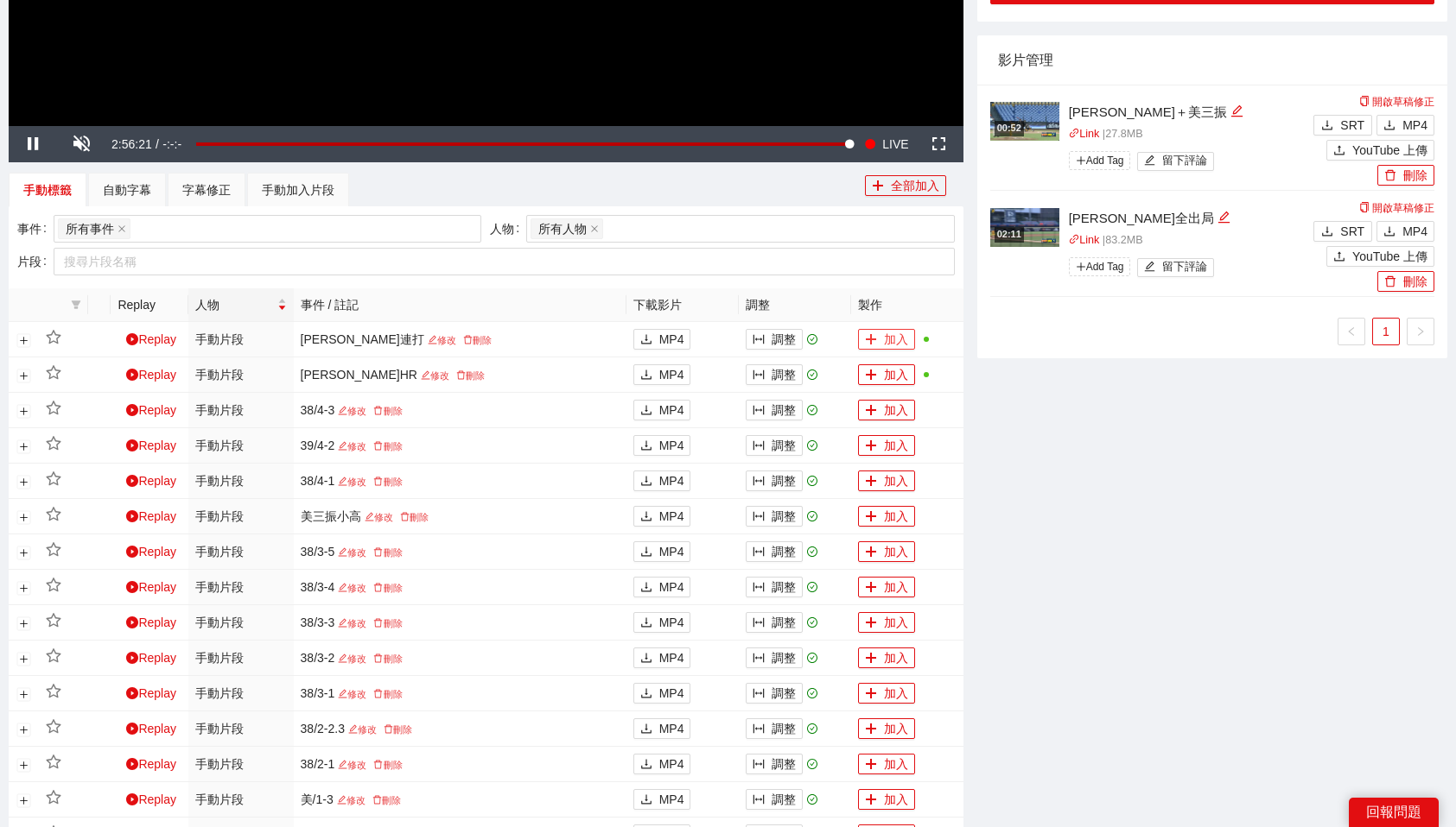
scroll to position [0, 0]
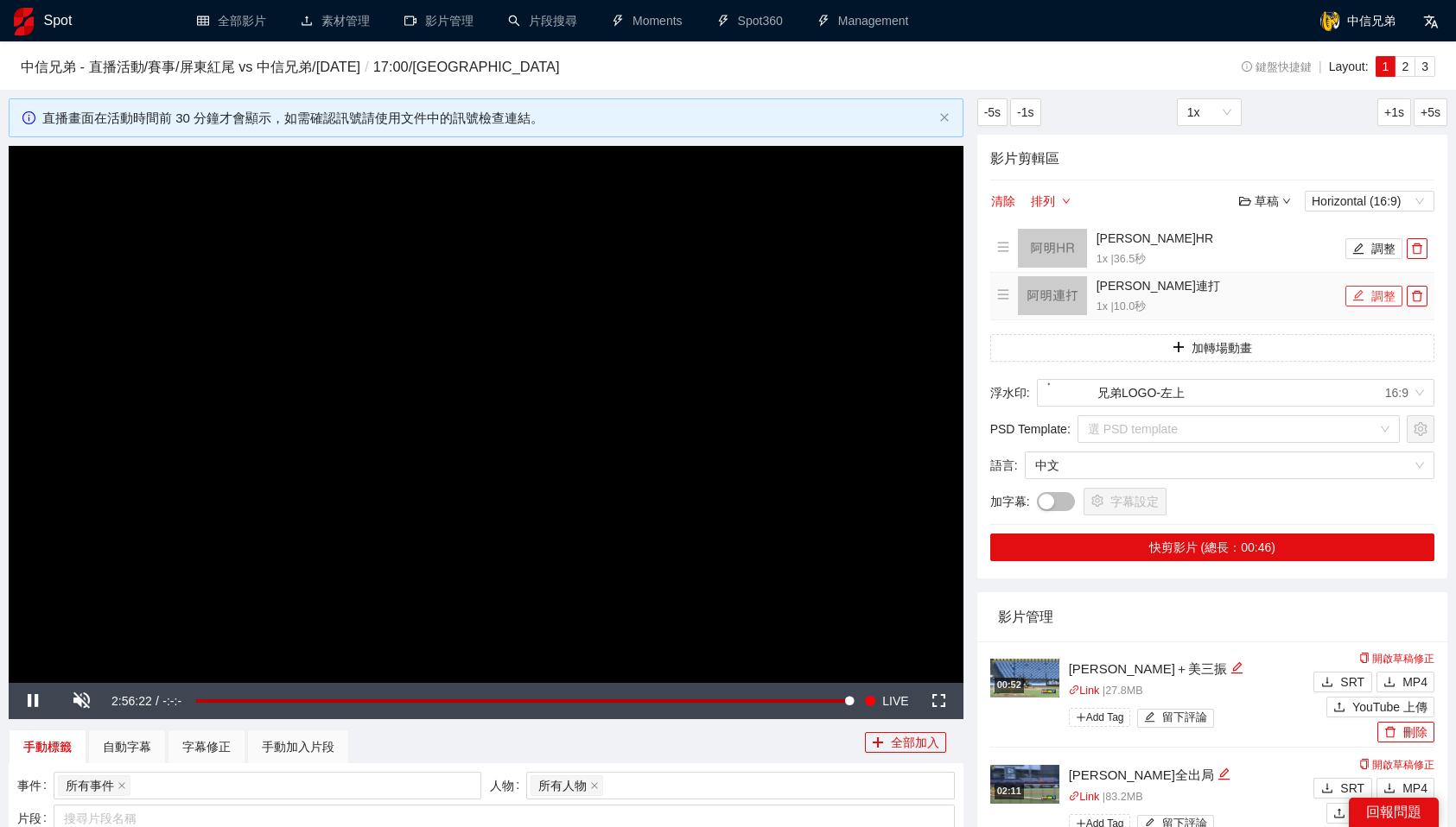
click at [1382, 296] on button "調整" at bounding box center [1374, 296] width 57 height 20
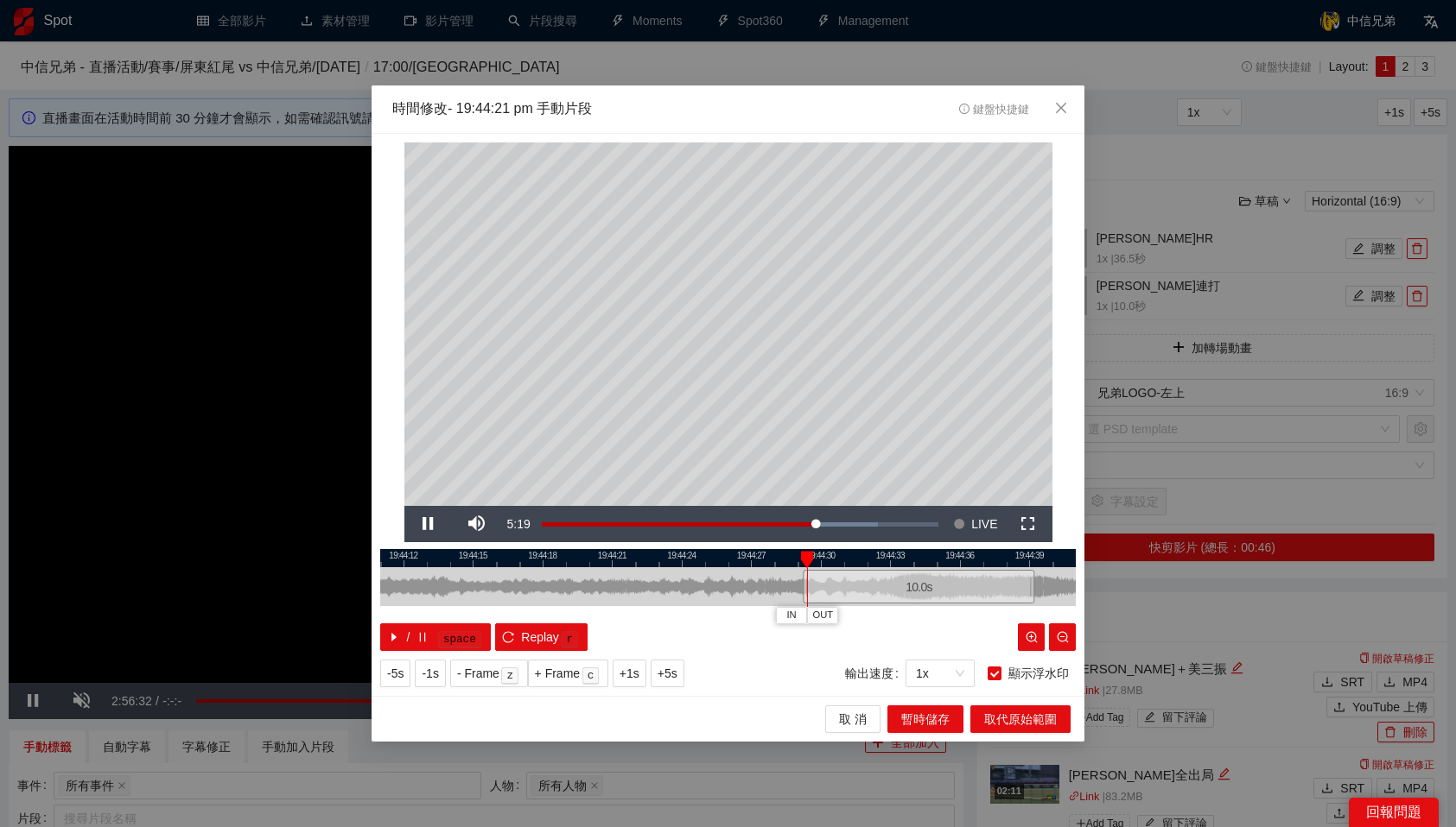
drag, startPoint x: 704, startPoint y: 584, endPoint x: 895, endPoint y: 584, distance: 191.0
click at [895, 584] on div "10.0 s" at bounding box center [918, 587] width 232 height 34
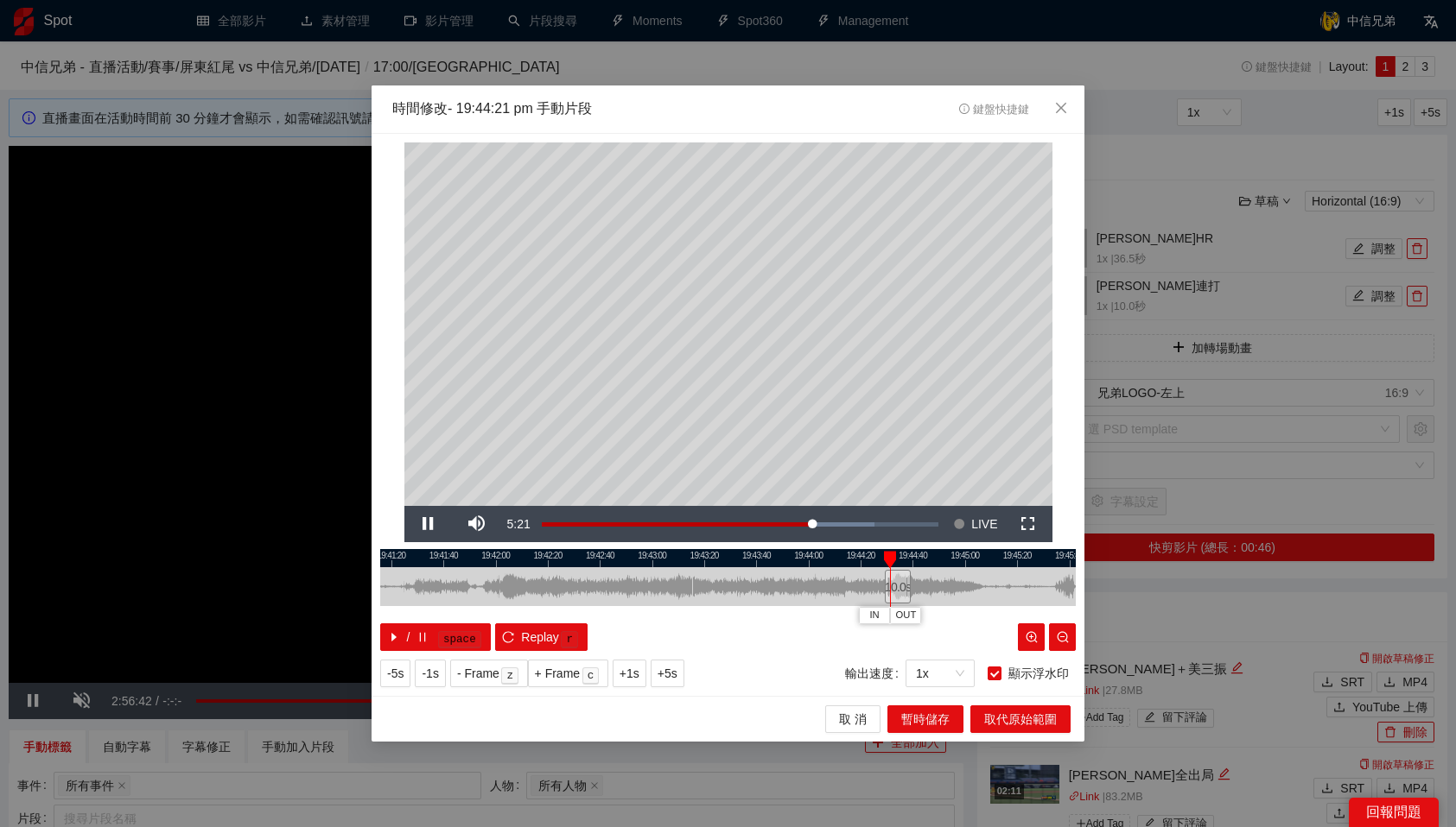
drag, startPoint x: 902, startPoint y: 557, endPoint x: 889, endPoint y: 557, distance: 13.0
click at [889, 557] on div at bounding box center [890, 559] width 12 height 17
drag, startPoint x: 898, startPoint y: 559, endPoint x: 926, endPoint y: 561, distance: 28.1
click at [926, 561] on div at bounding box center [927, 559] width 12 height 17
click at [952, 615] on span "OUT" at bounding box center [946, 616] width 20 height 16
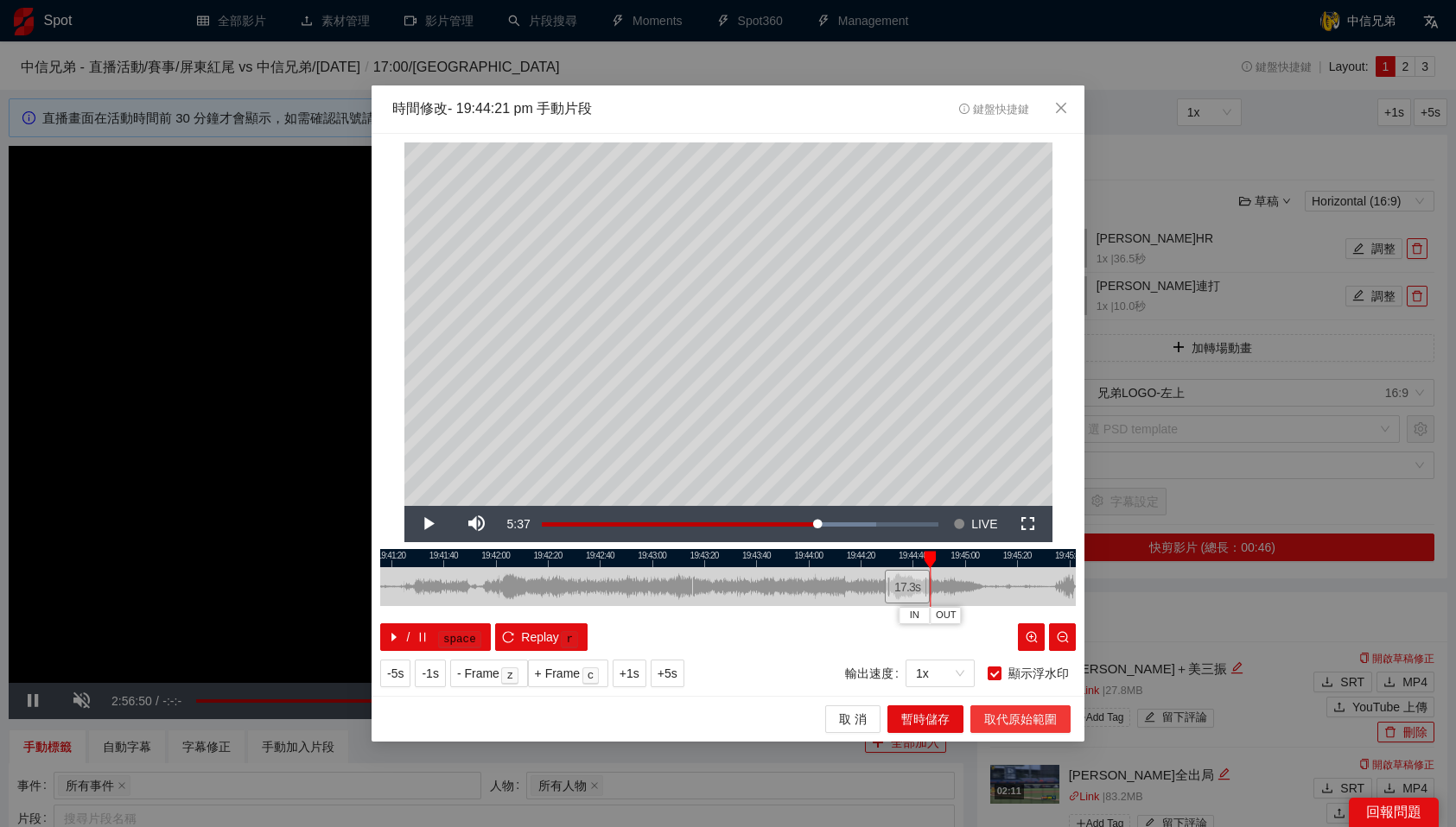
click at [1009, 719] on span "取代原始範圍" at bounding box center [1019, 719] width 73 height 19
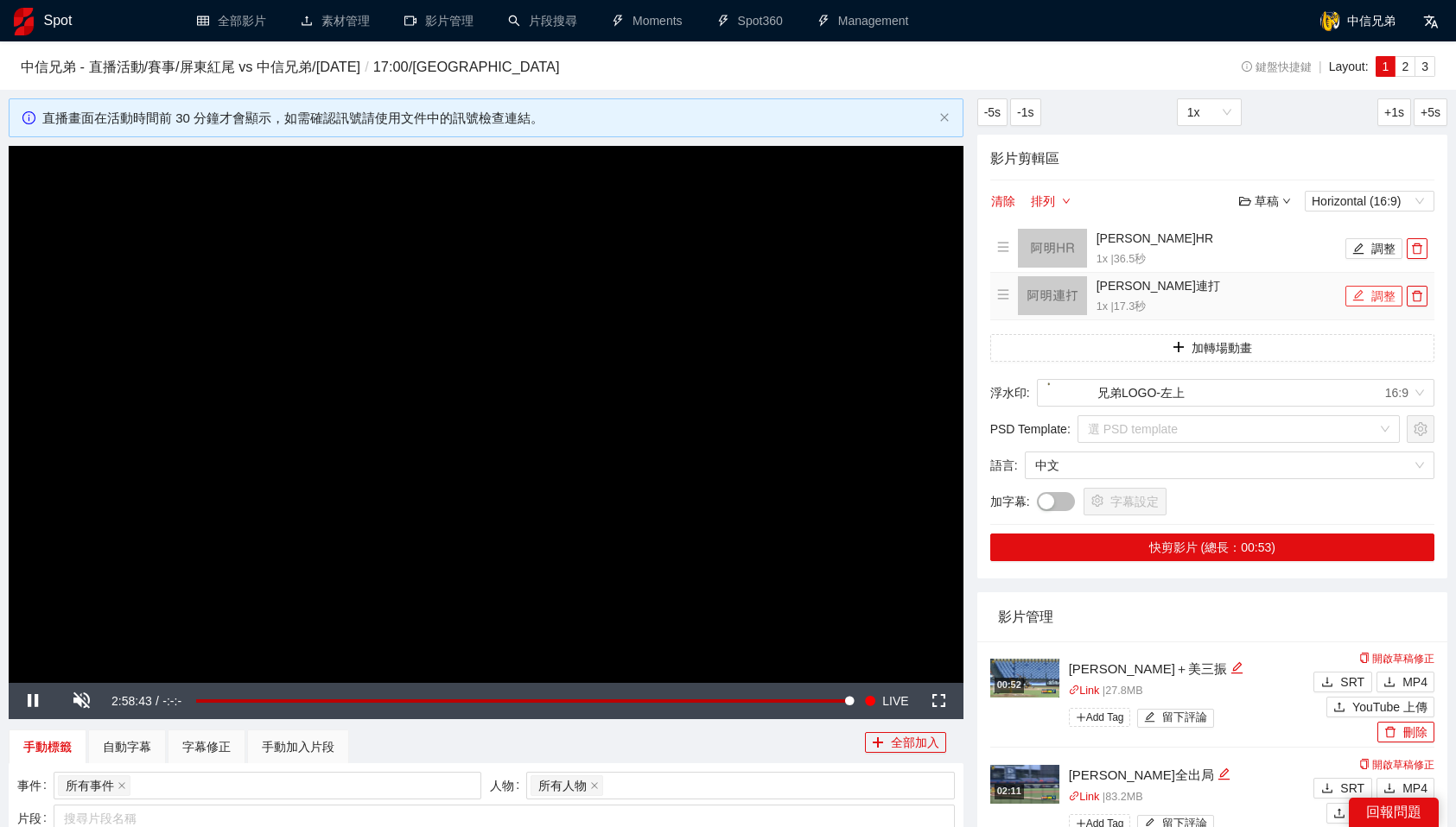
click at [1362, 302] on icon "edit" at bounding box center [1358, 295] width 12 height 12
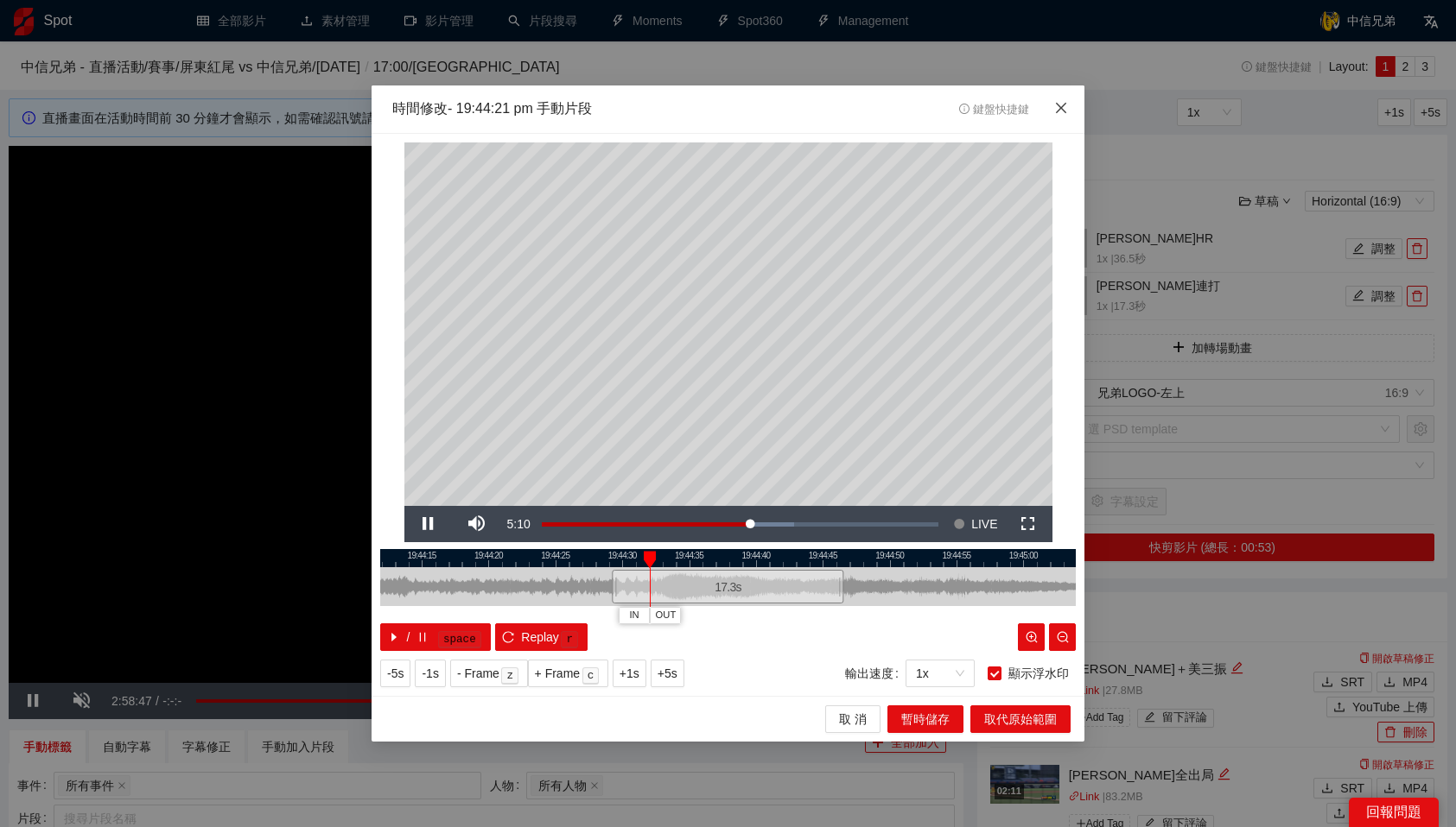
click at [1059, 114] on icon "close" at bounding box center [1061, 108] width 14 height 14
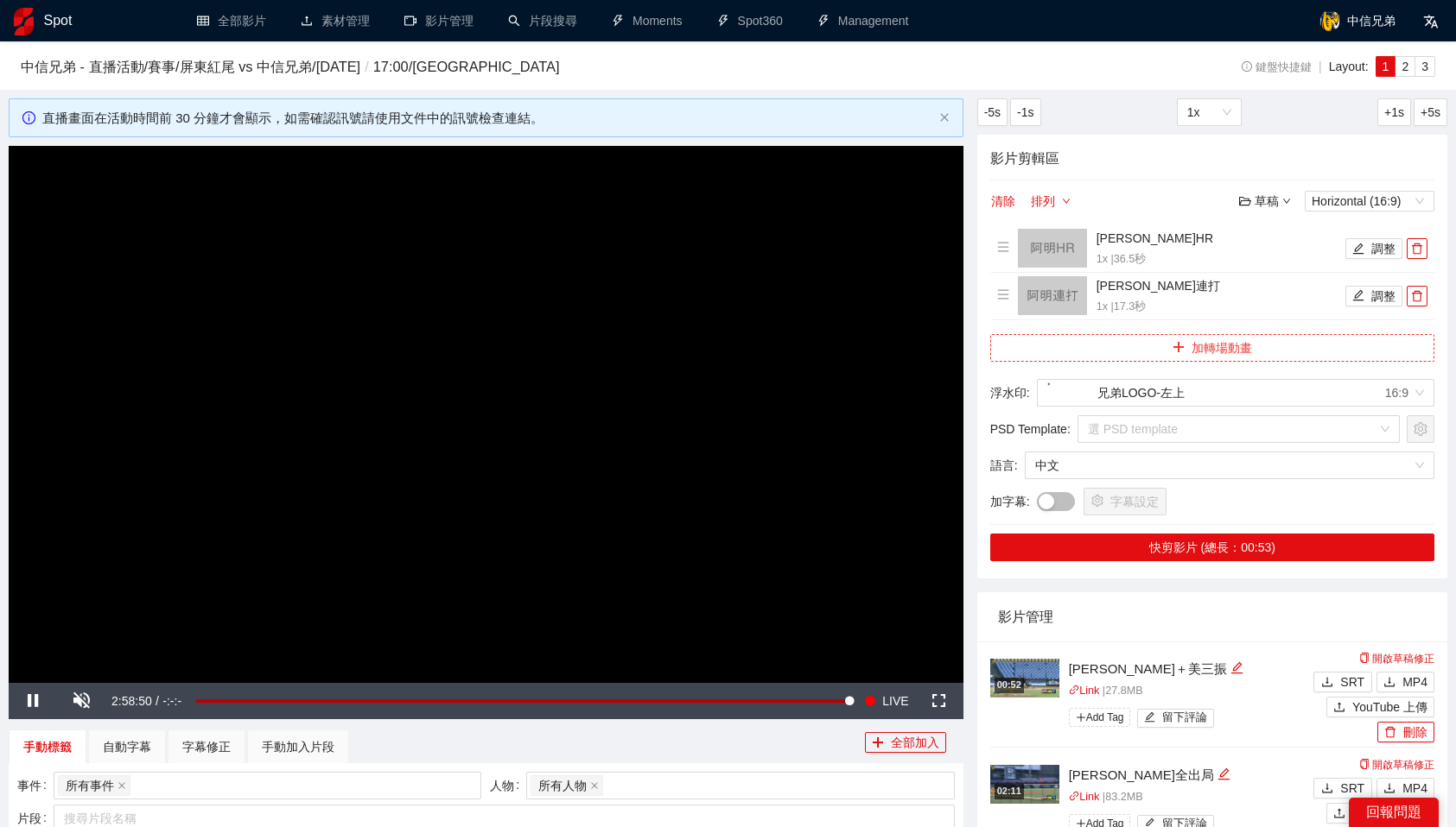
click at [1162, 358] on button "加轉場動畫" at bounding box center [1213, 348] width 444 height 27
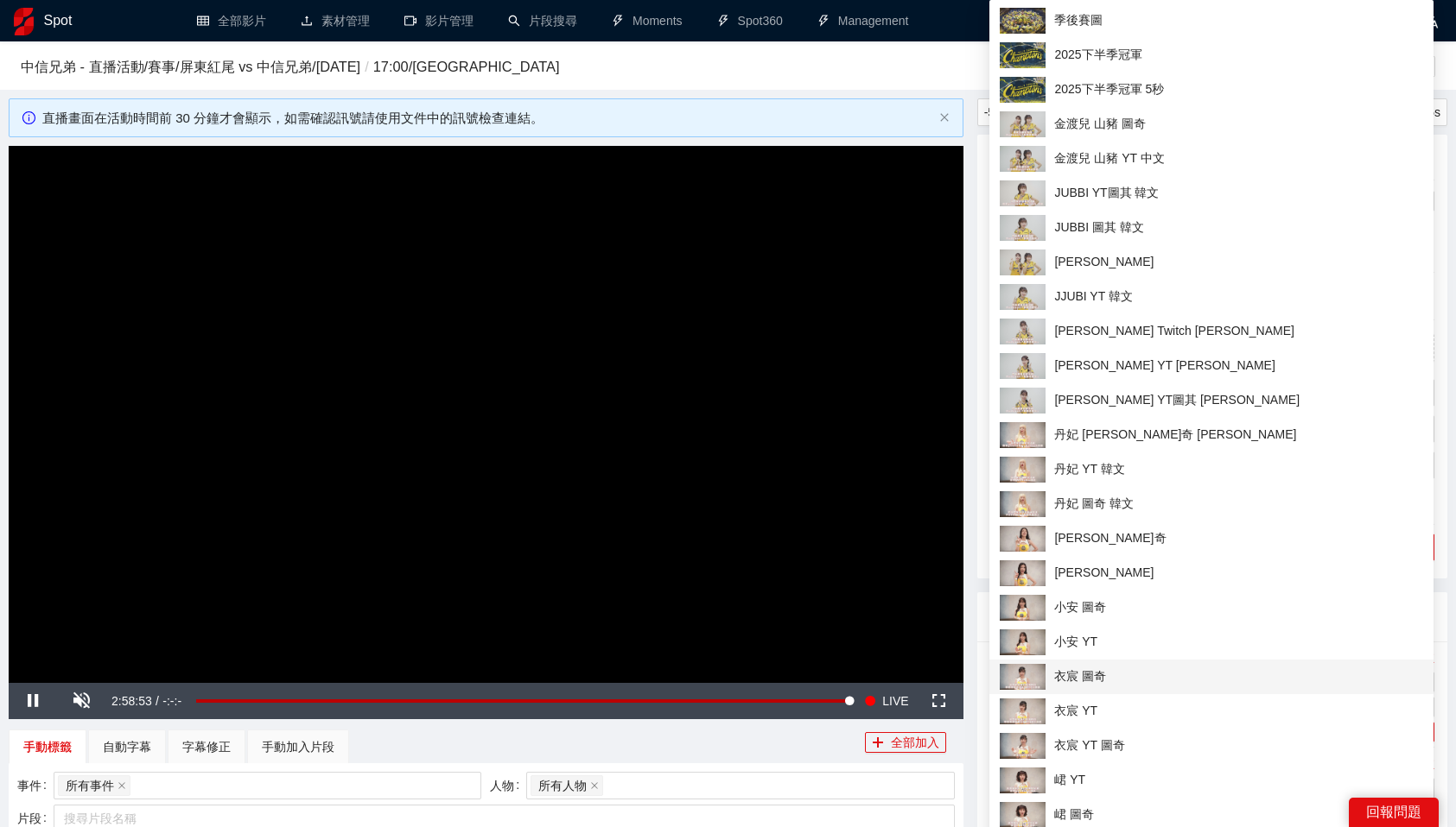
click at [1102, 675] on span "衣宸 圖奇" at bounding box center [1211, 677] width 423 height 26
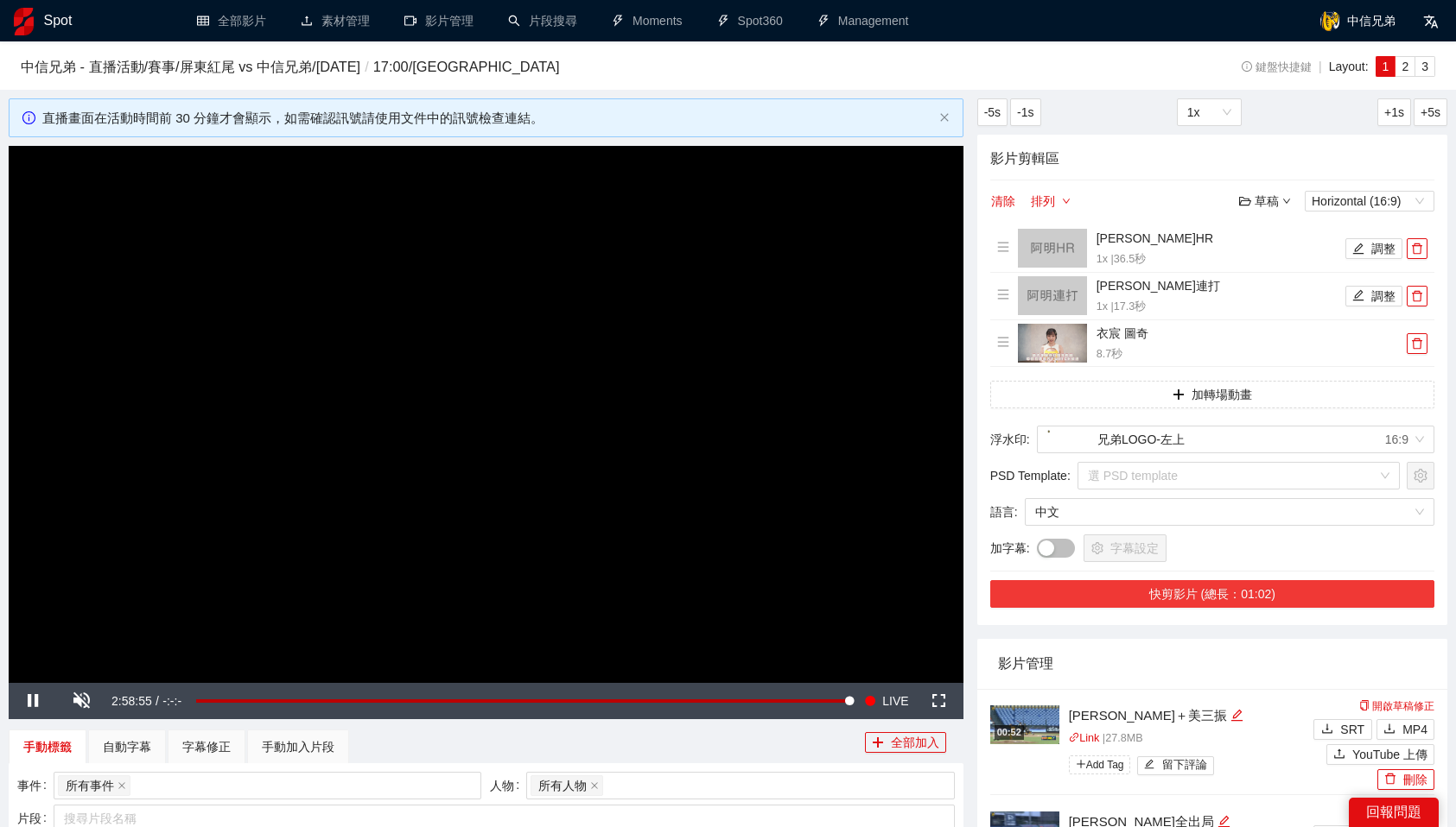
click at [1239, 597] on button "快剪影片 (總長：01:02)" at bounding box center [1213, 593] width 444 height 27
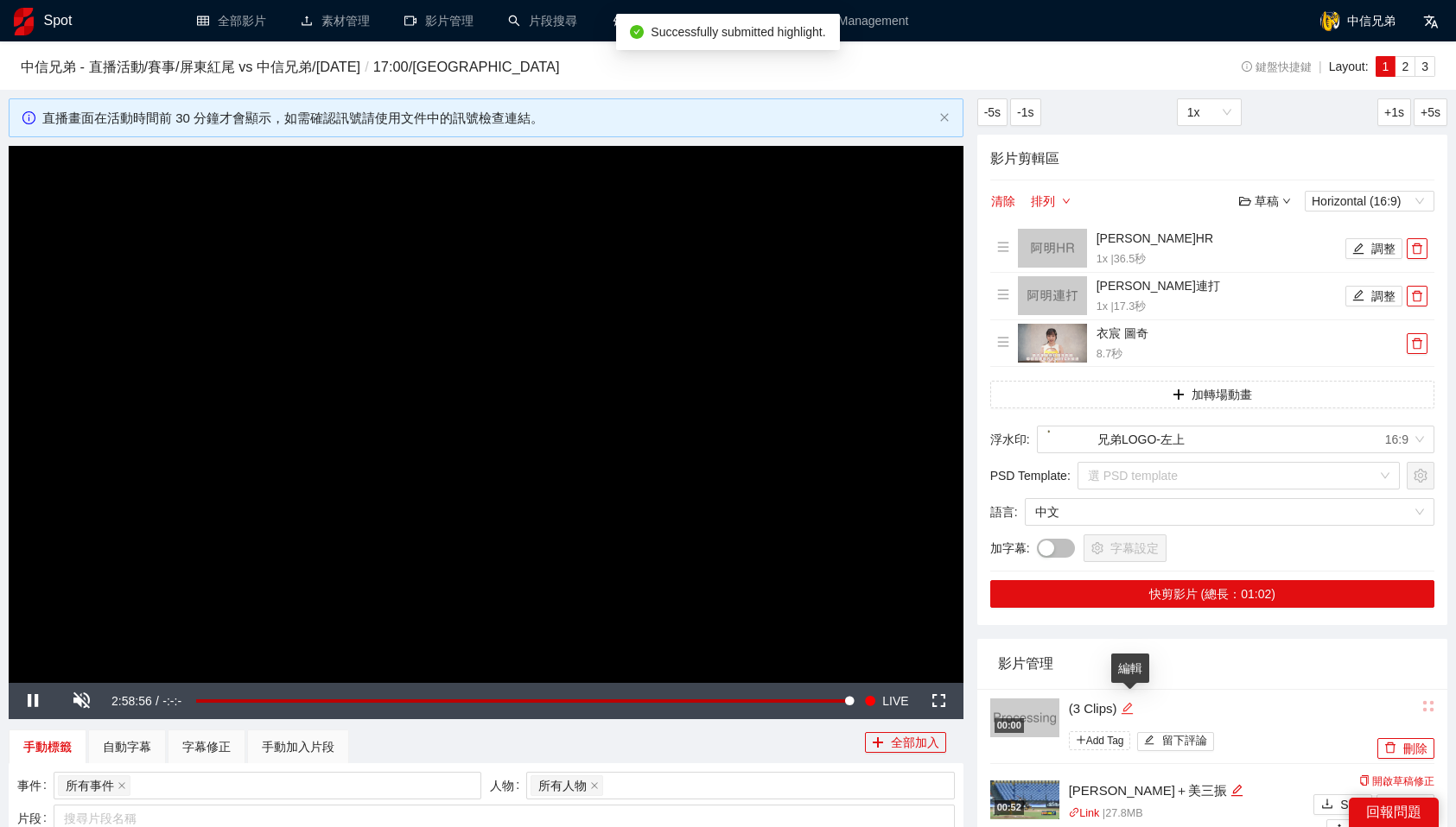
click at [1128, 707] on icon "edit" at bounding box center [1126, 708] width 13 height 13
click at [1128, 707] on textarea "*********" at bounding box center [1210, 707] width 304 height 27
type textarea "*"
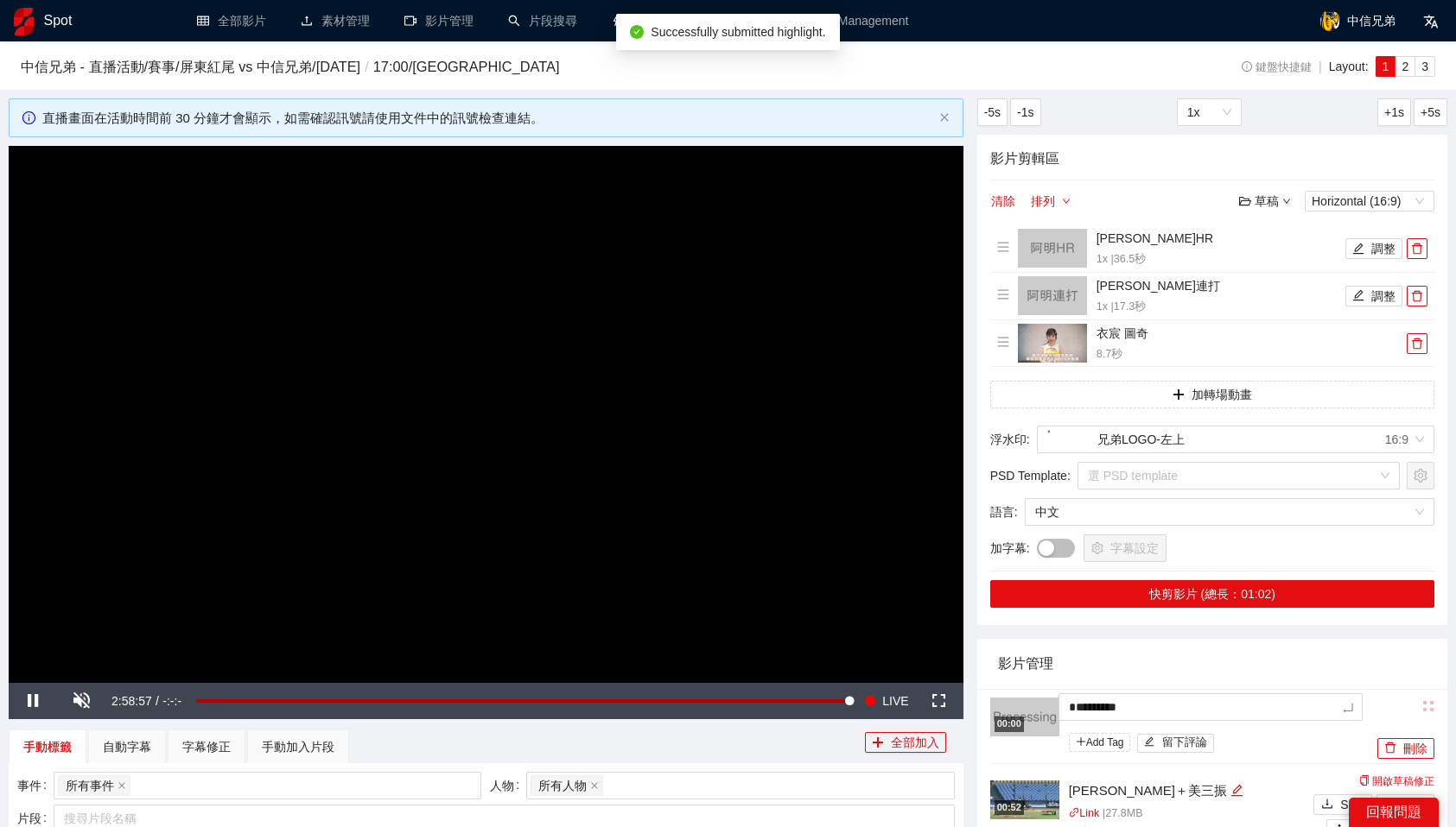
type textarea "*"
type textarea "**"
type textarea "***"
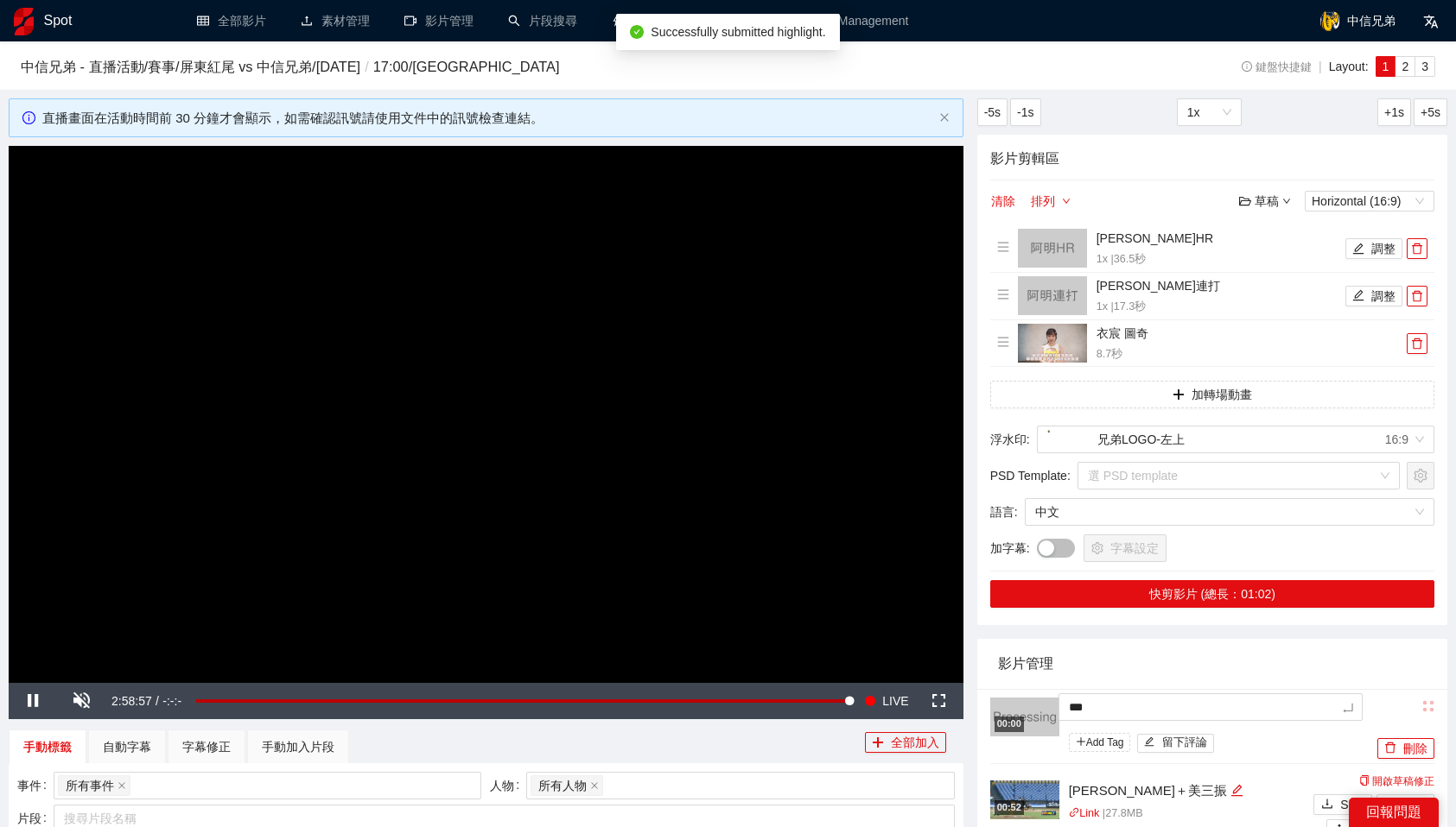
type textarea "****"
type textarea "**"
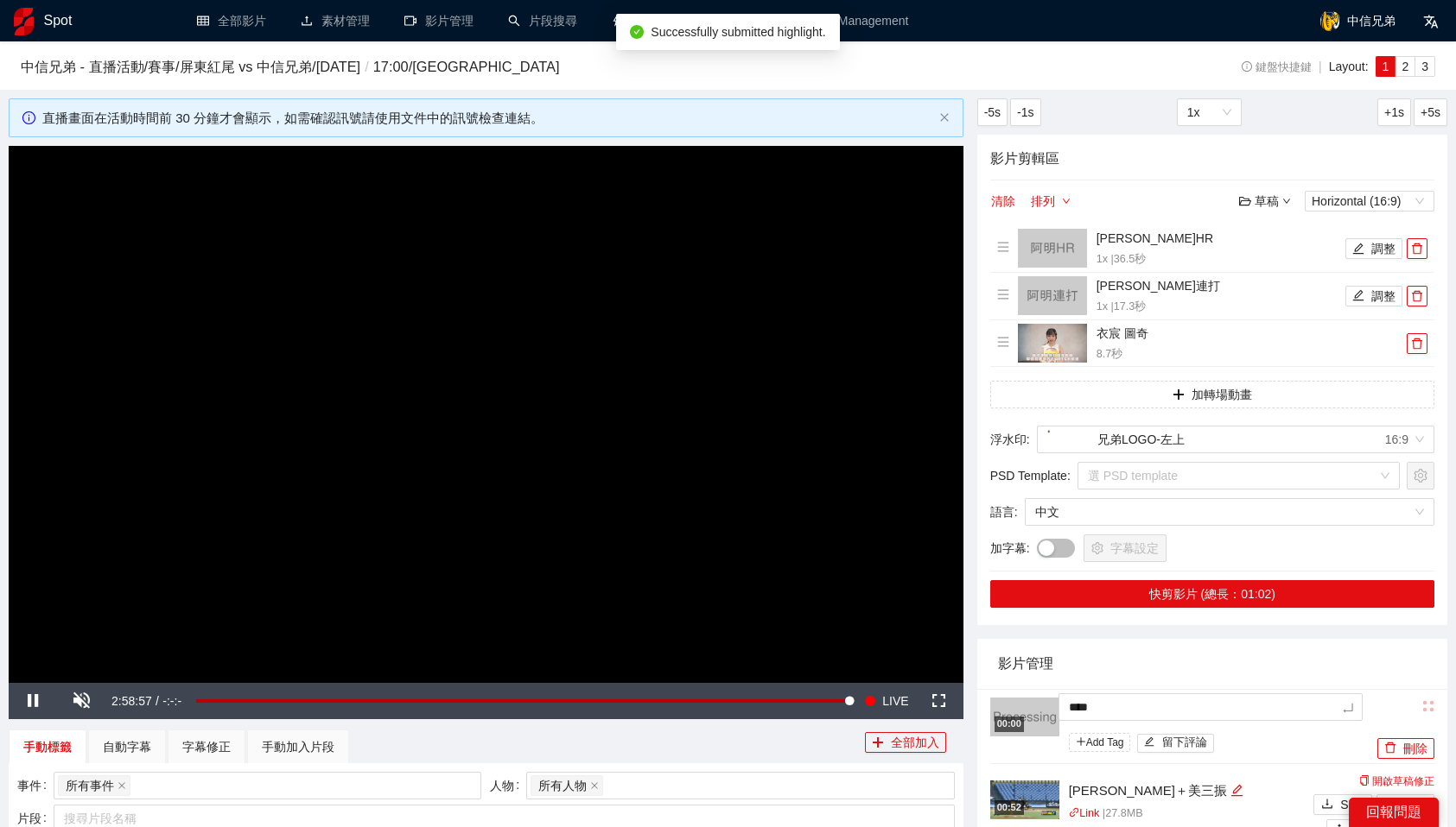
type textarea "**"
click at [1180, 648] on div "影片管理" at bounding box center [1213, 663] width 429 height 49
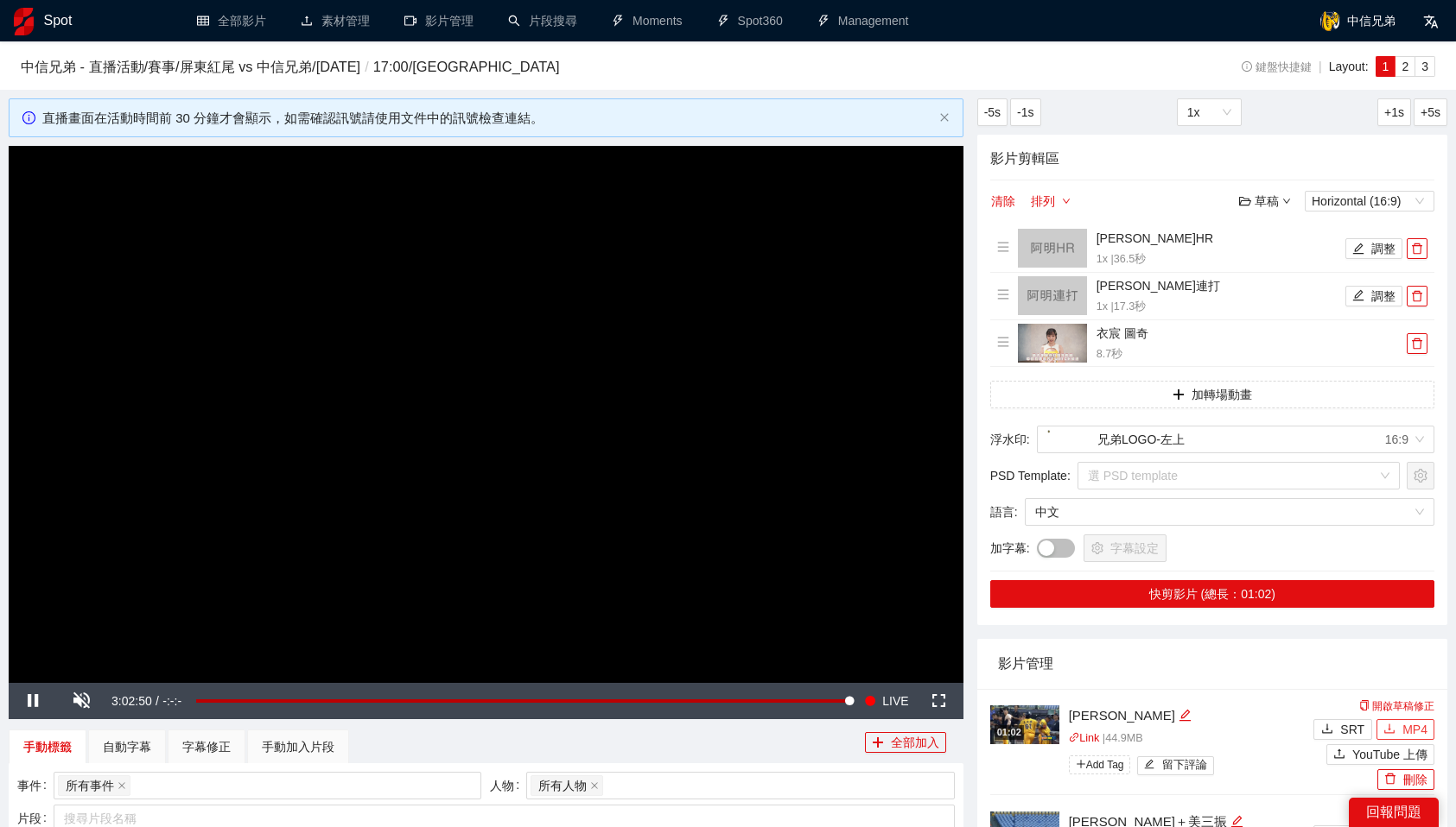
click at [1414, 725] on span "MP4" at bounding box center [1414, 730] width 25 height 19
